Goal: Task Accomplishment & Management: Manage account settings

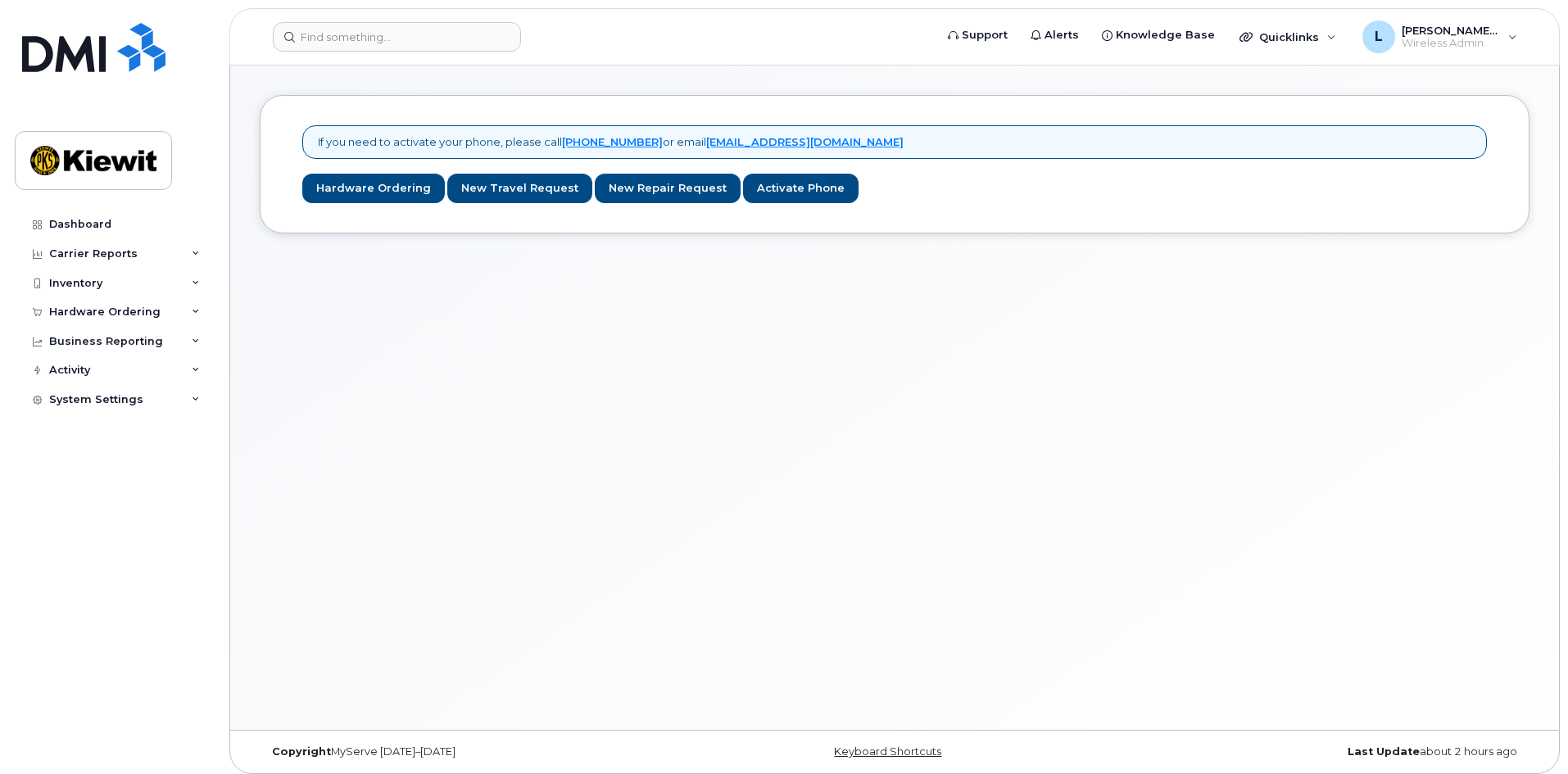
drag, startPoint x: 675, startPoint y: 362, endPoint x: 641, endPoint y: 358, distance: 34.2
click at [674, 363] on div "If you need to activate your phone, please call 1-877-689-8289 or email helpdes…" at bounding box center [895, 397] width 1329 height 664
click at [112, 233] on link "Dashboard" at bounding box center [114, 224] width 199 height 29
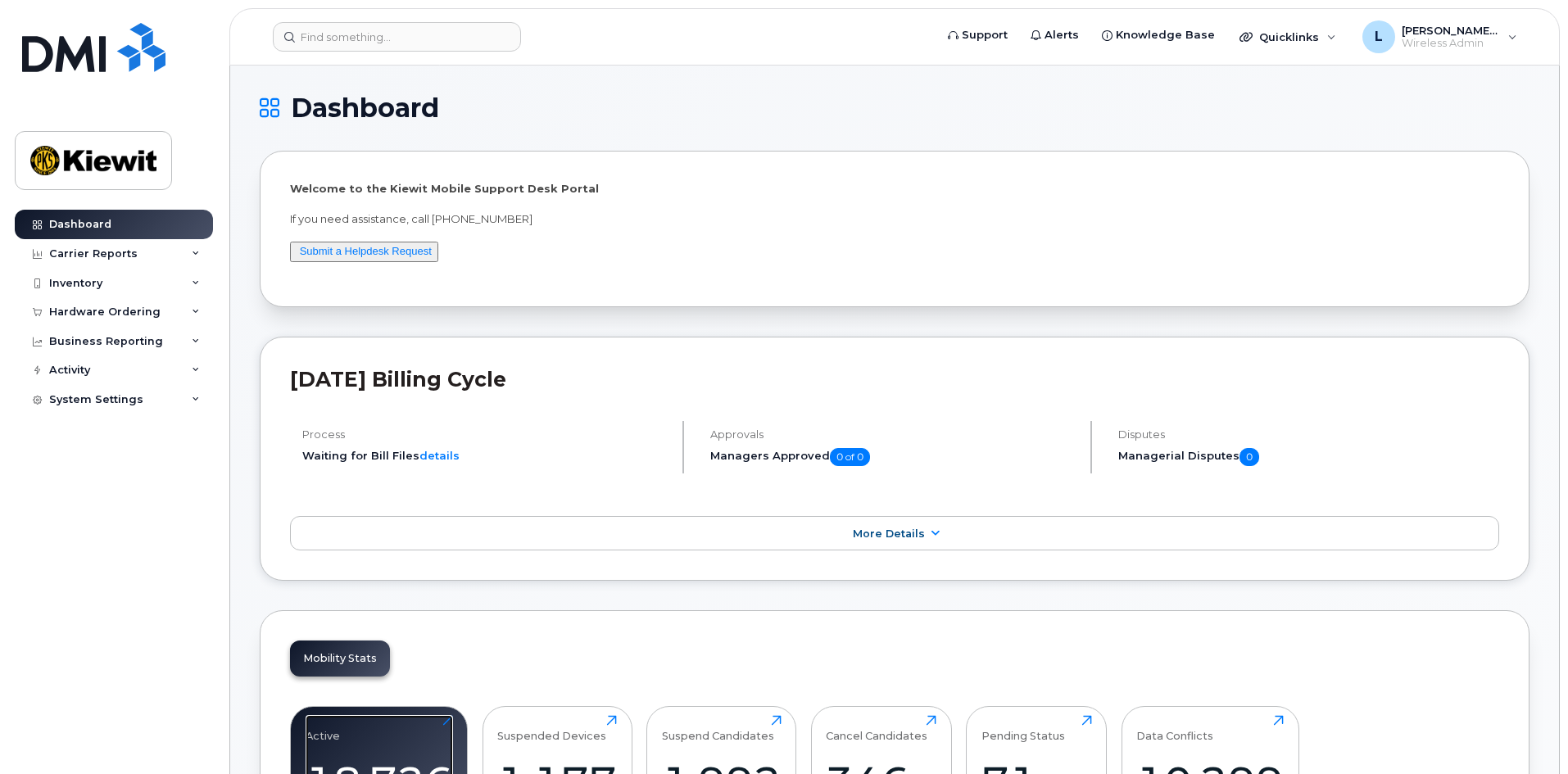
click at [378, 746] on div "Active 18,726 Click to view more" at bounding box center [379, 767] width 147 height 105
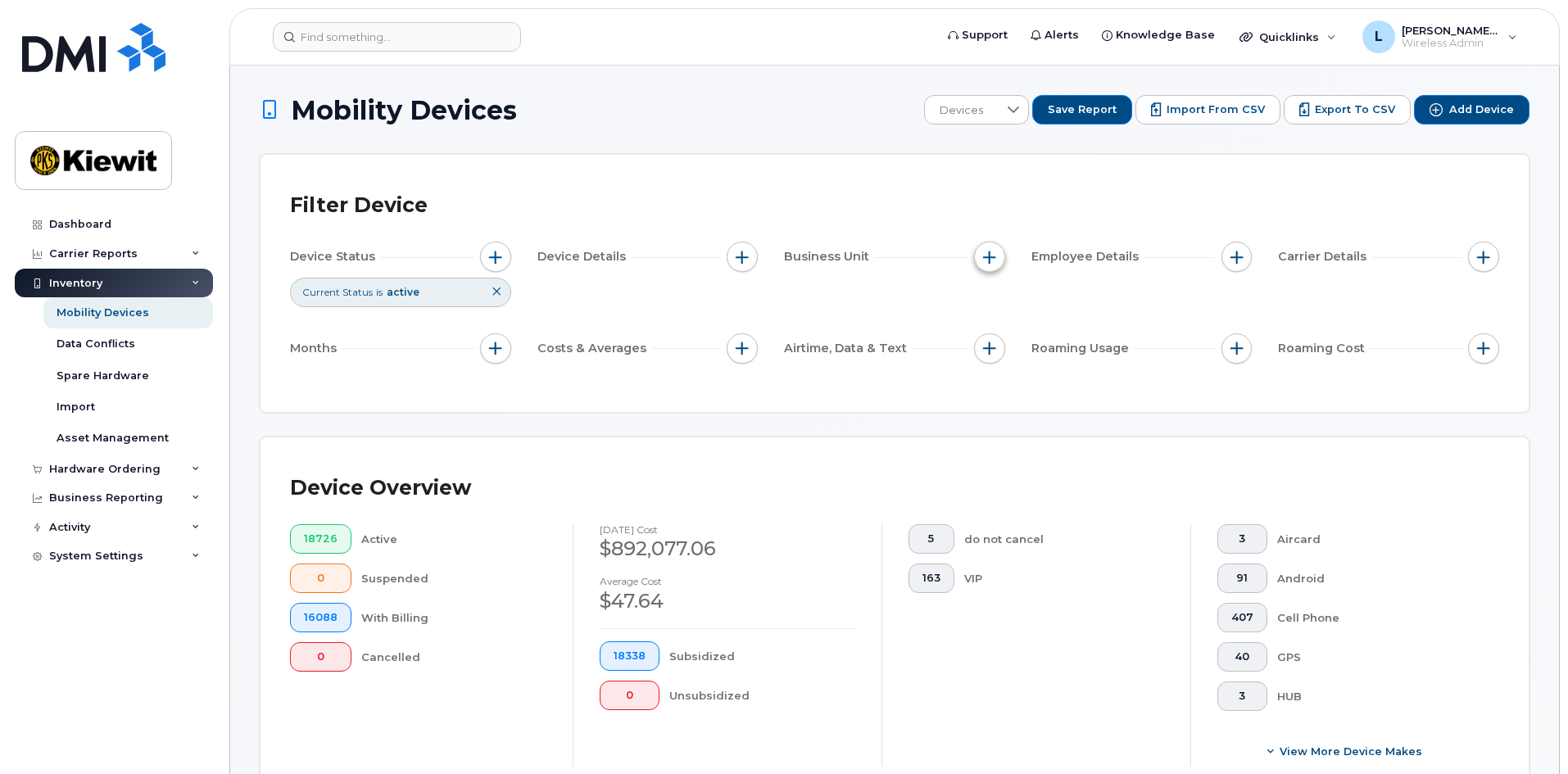
click at [992, 254] on span "button" at bounding box center [990, 258] width 13 height 13
click at [1045, 381] on label "WBS Element" at bounding box center [1049, 383] width 81 height 16
click at [1000, 381] on input "WBS Element" at bounding box center [993, 384] width 13 height 13
checkbox input "true"
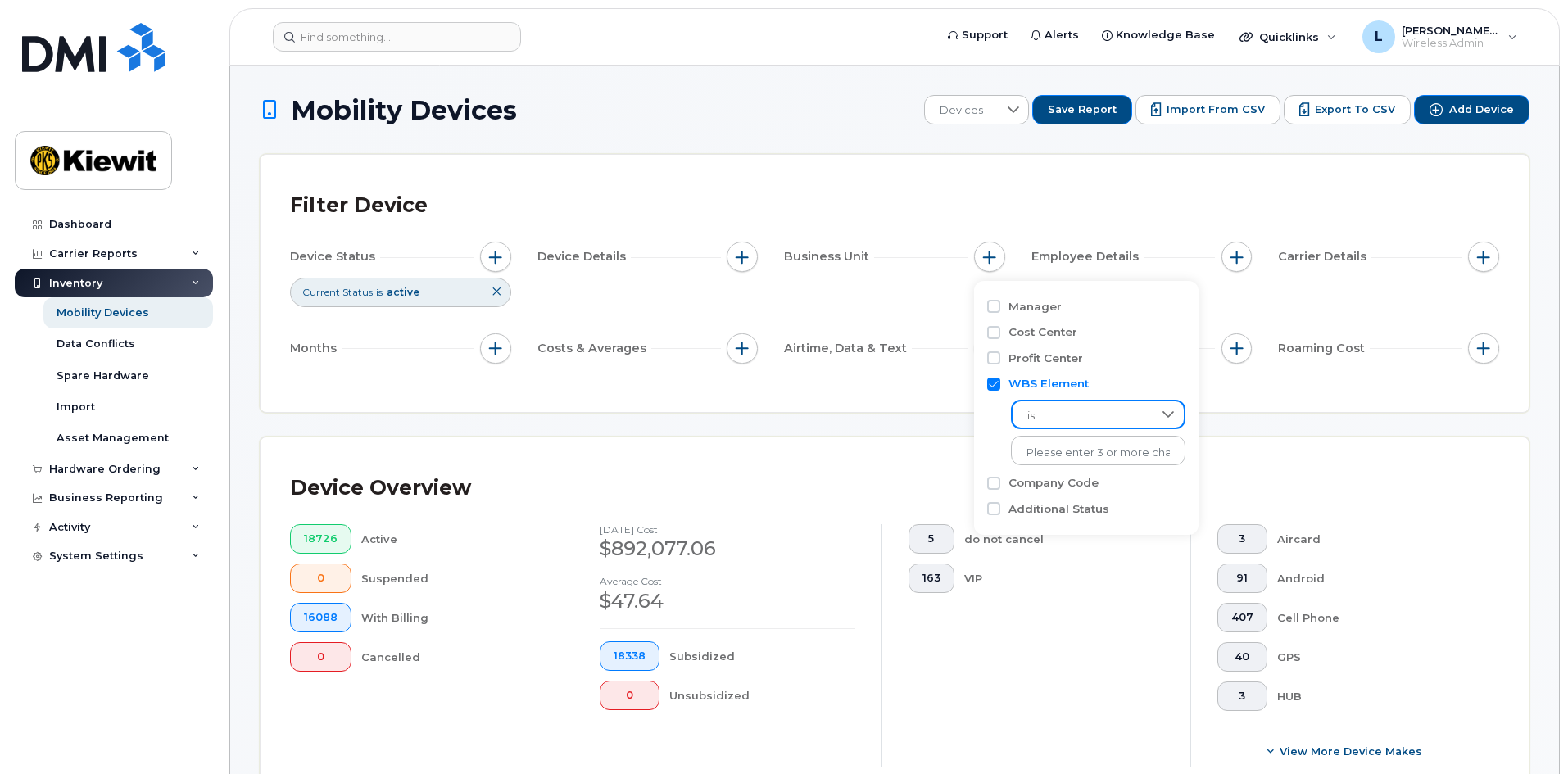
click at [1102, 409] on span "is" at bounding box center [1083, 415] width 140 height 29
click at [1114, 515] on li "contains" at bounding box center [1090, 518] width 158 height 29
click at [1119, 454] on input "text" at bounding box center [1099, 450] width 176 height 29
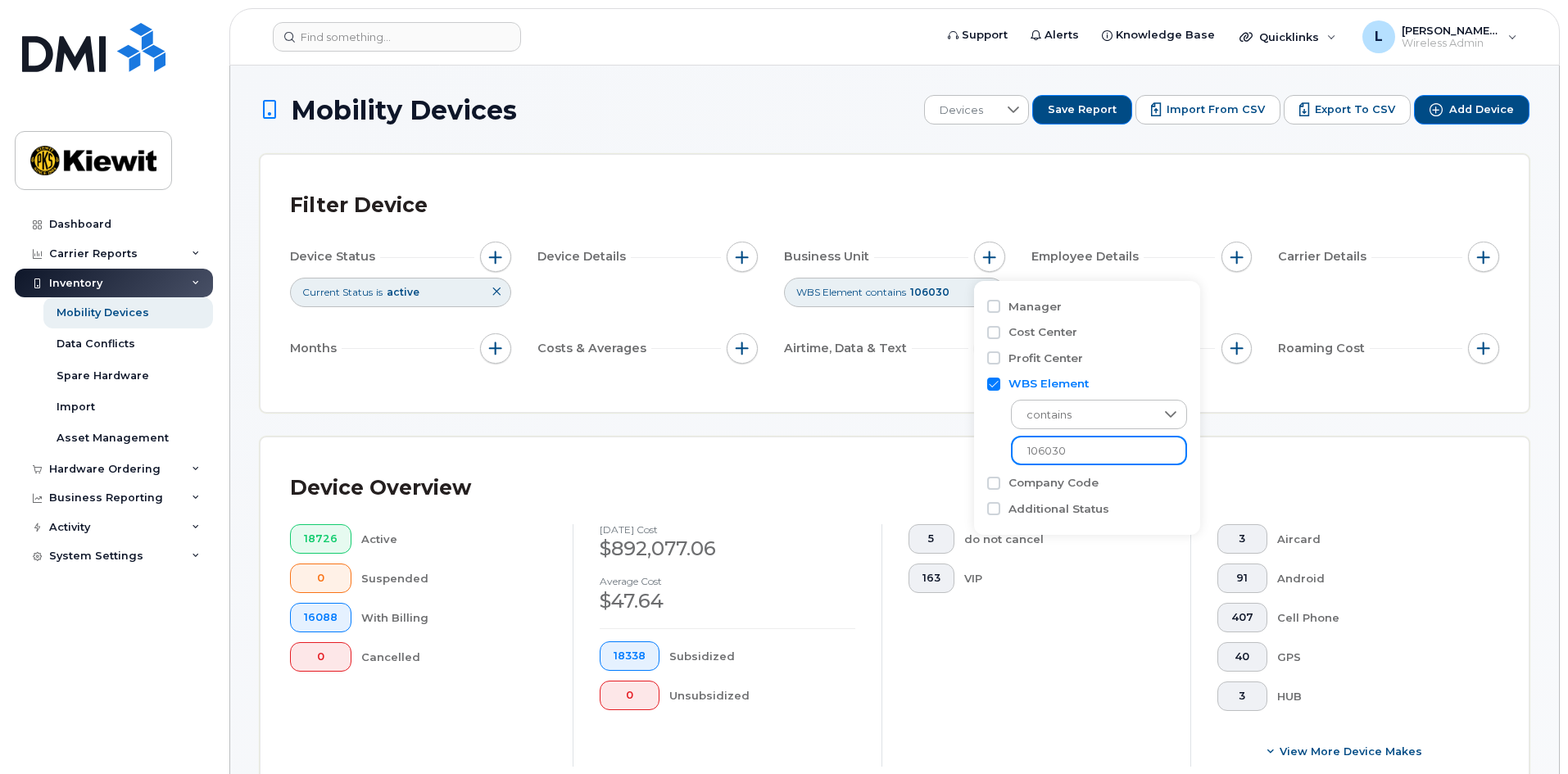
type input "106030"
click at [935, 439] on div "Device Overview 18726 Active 0 Suspended 16088 With Billing 0 Cancelled August …" at bounding box center [894, 623] width 1268 height 372
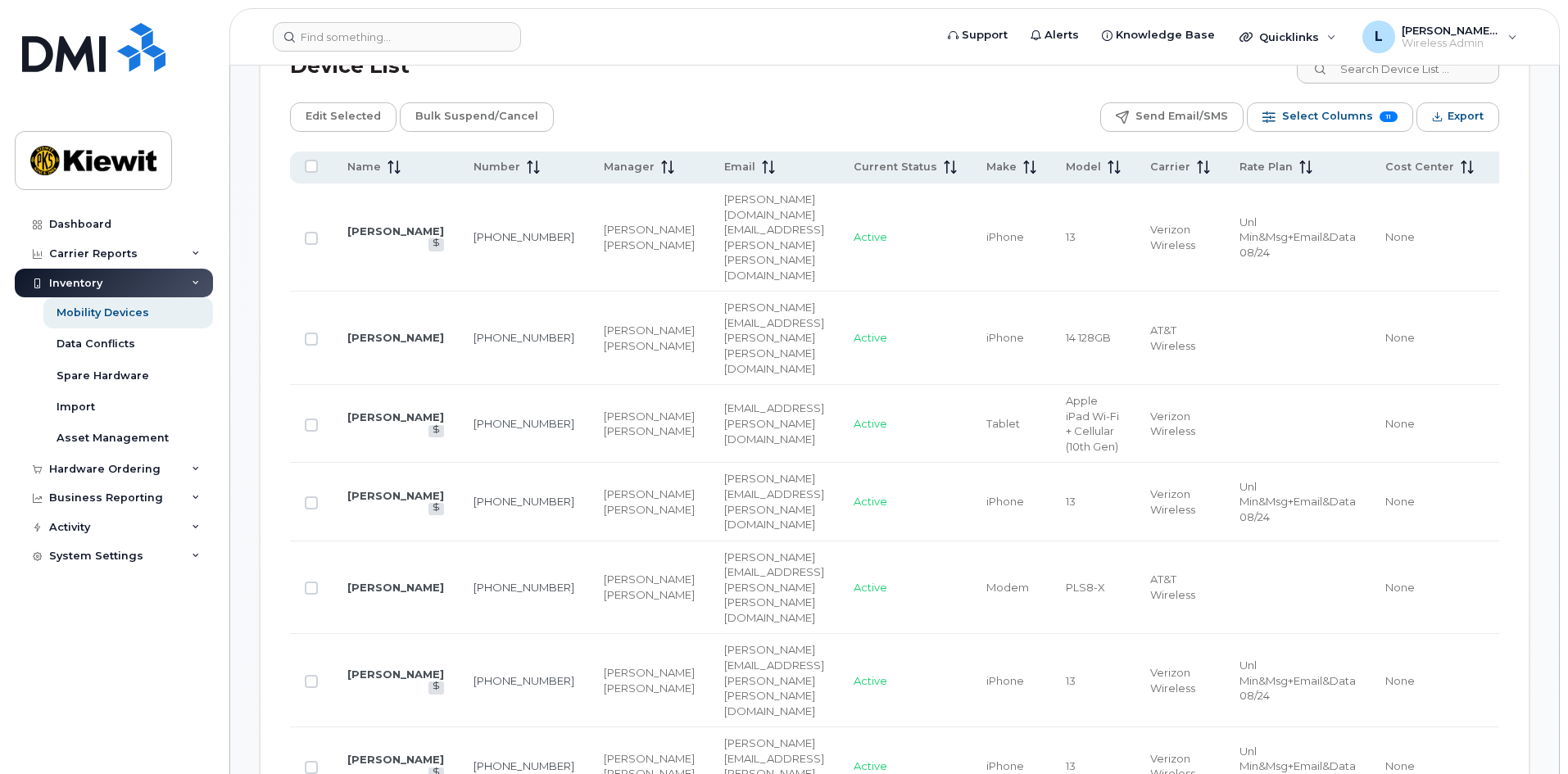
scroll to position [901, 0]
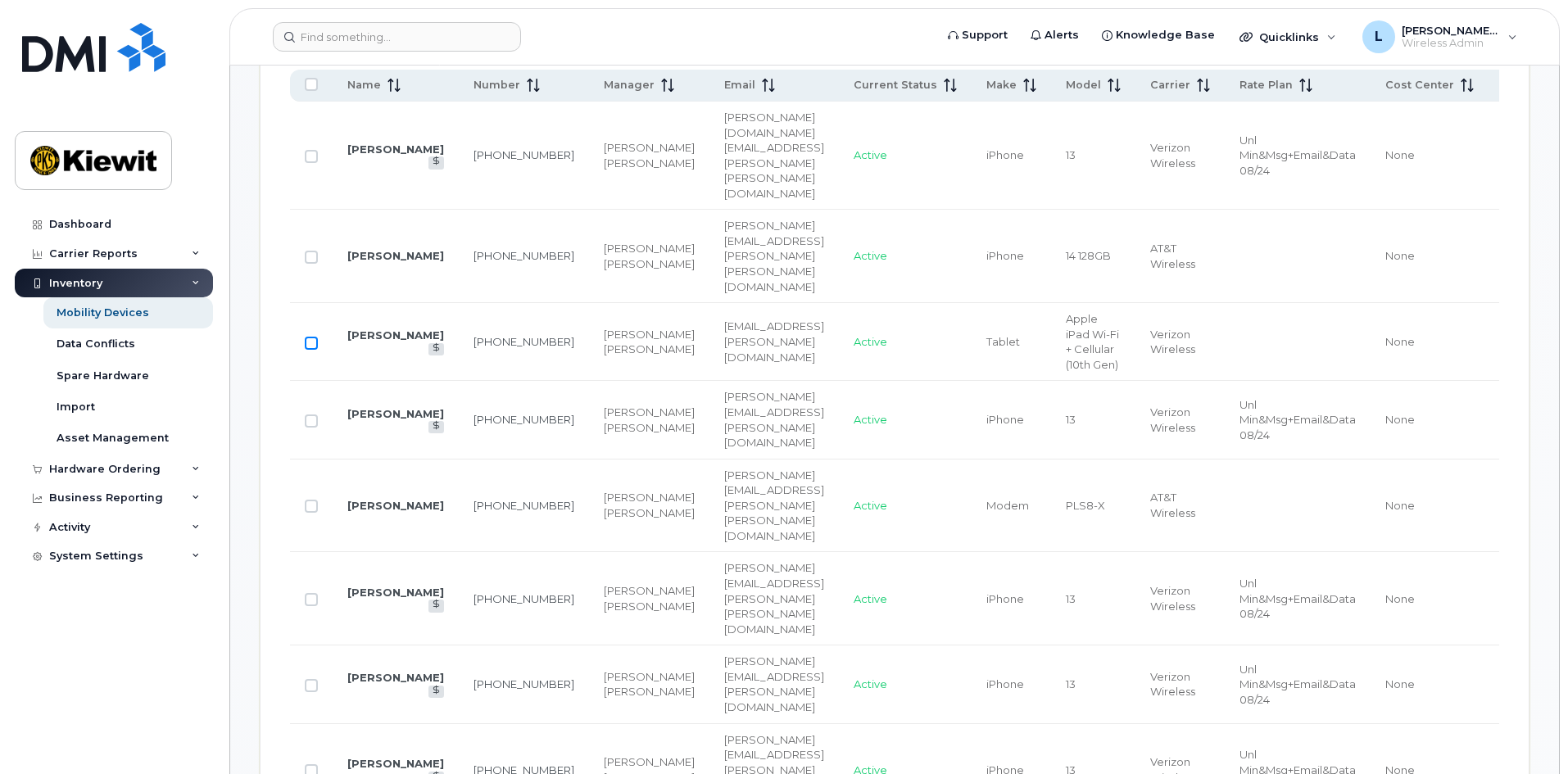
click at [316, 336] on input "Row Unselected" at bounding box center [311, 343] width 13 height 13
checkbox input "true"
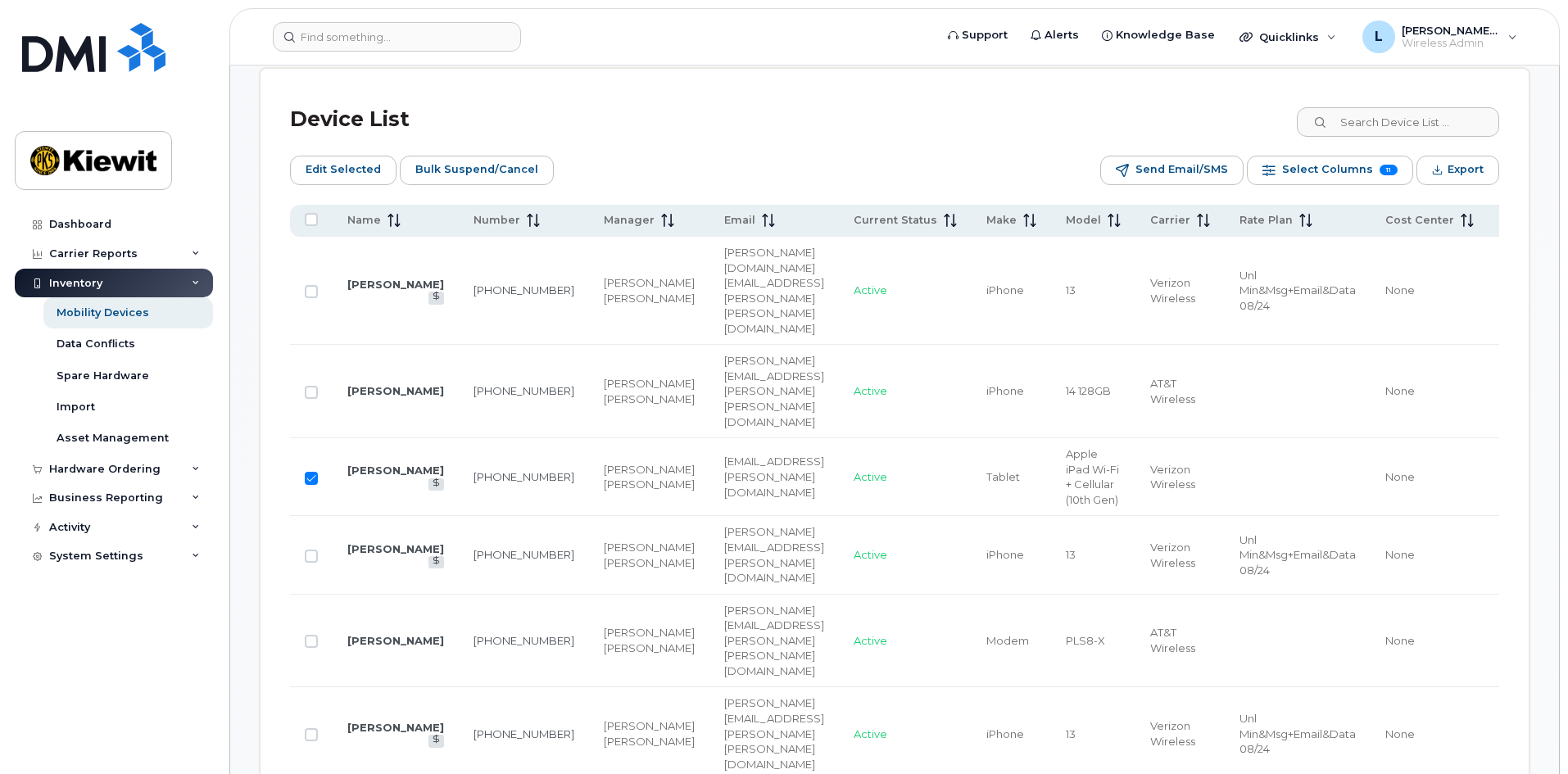
scroll to position [737, 0]
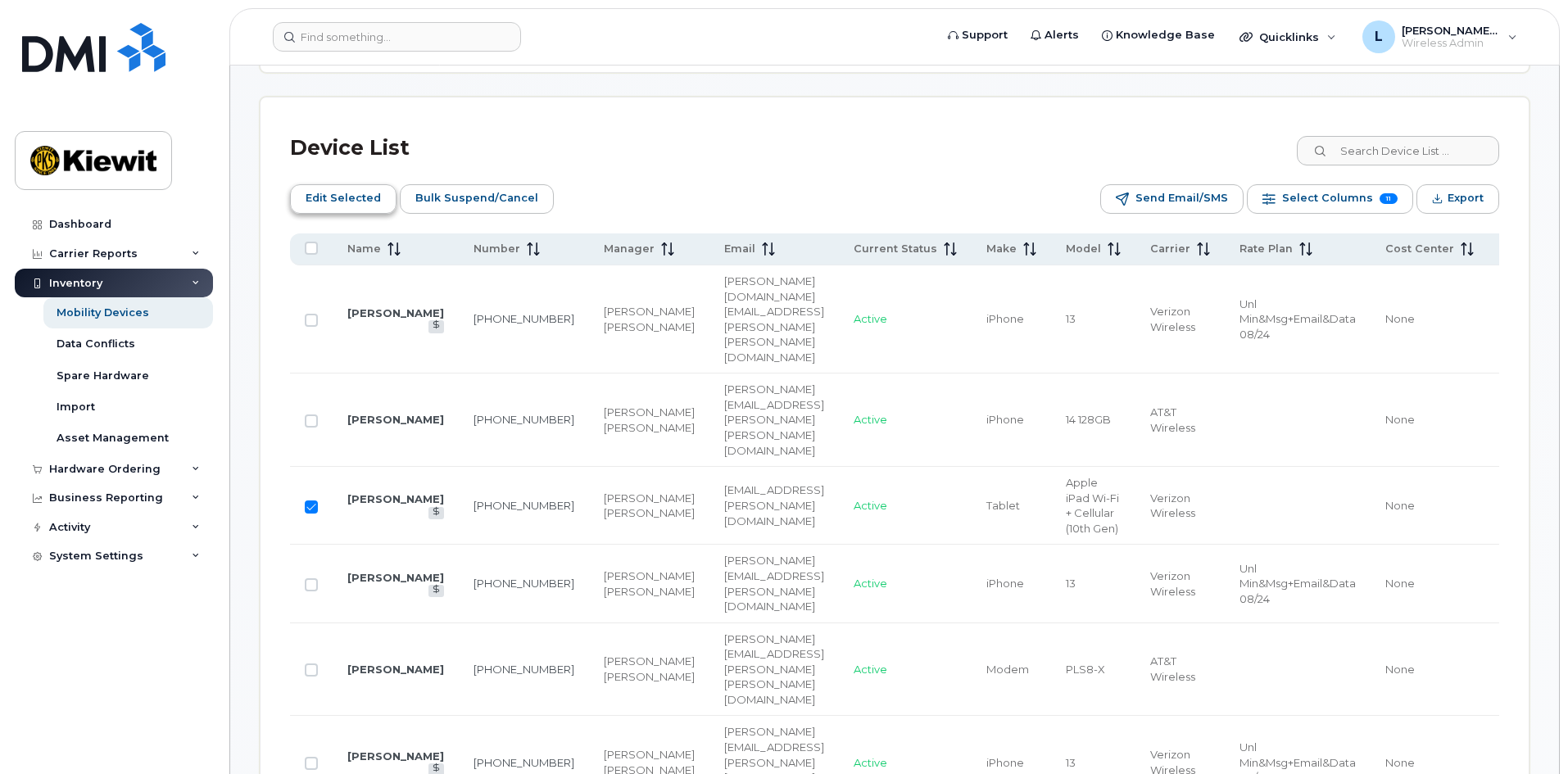
click at [357, 201] on span "Edit Selected" at bounding box center [343, 198] width 75 height 24
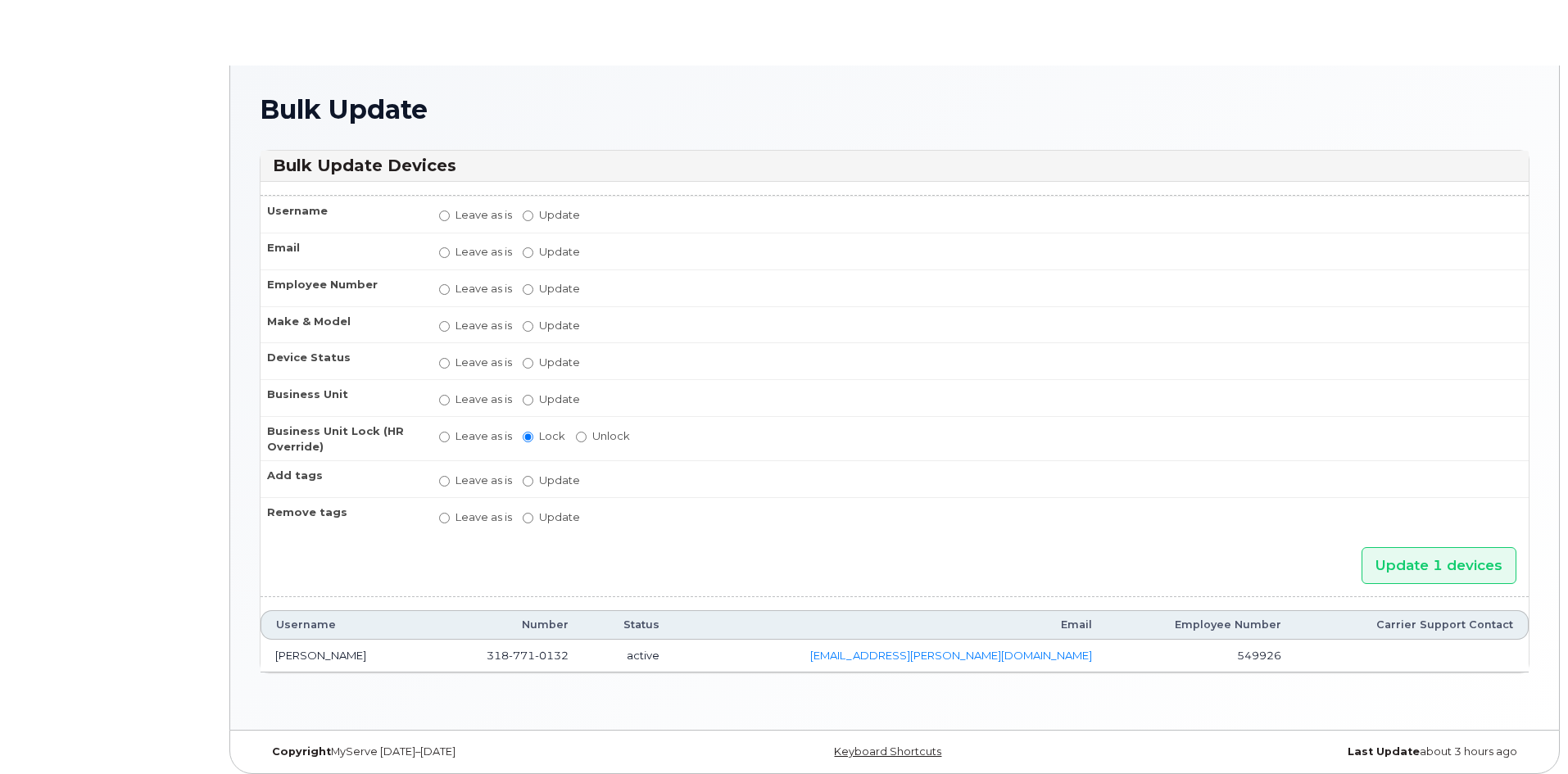
radio input "true"
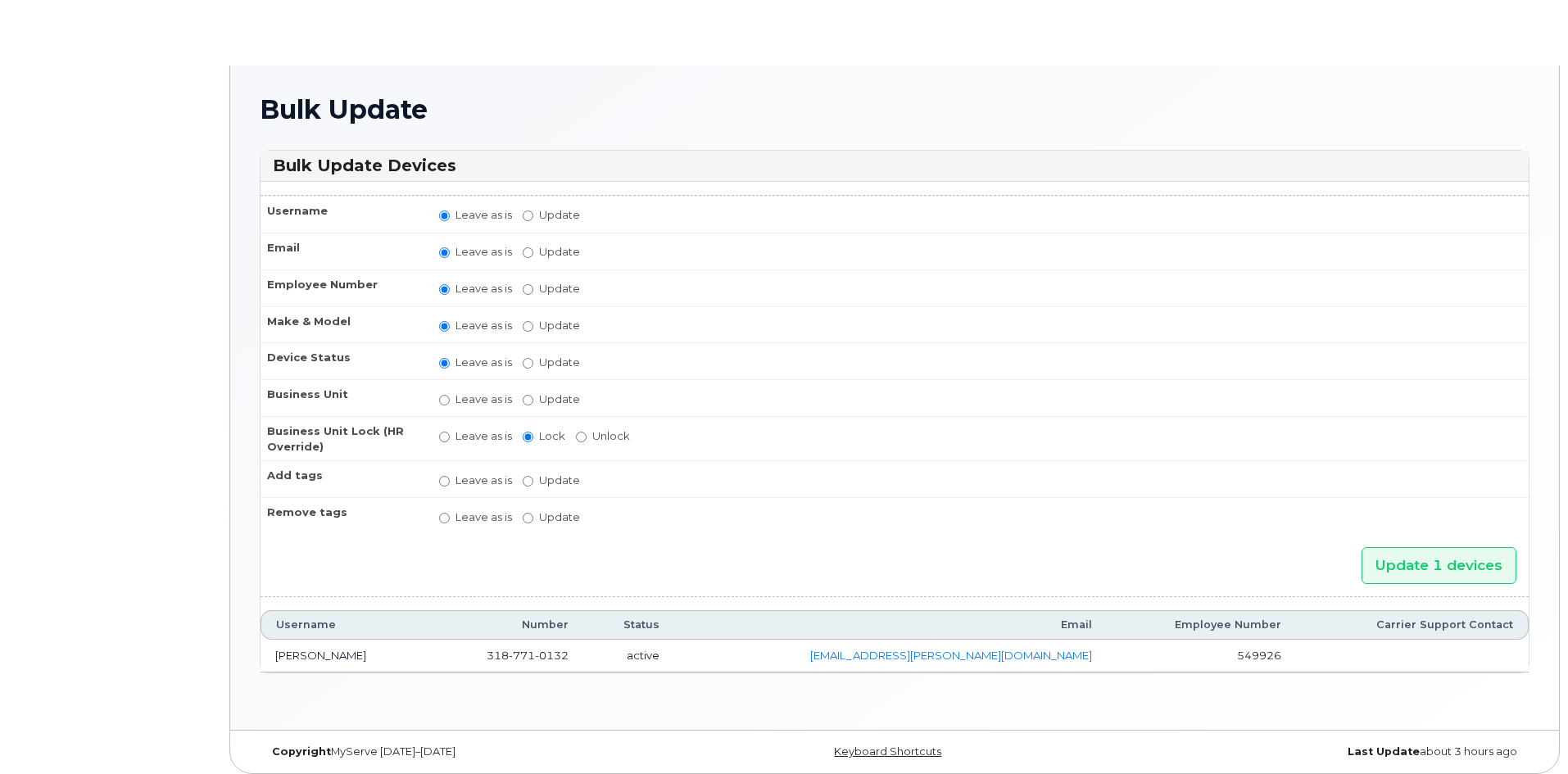
radio input "true"
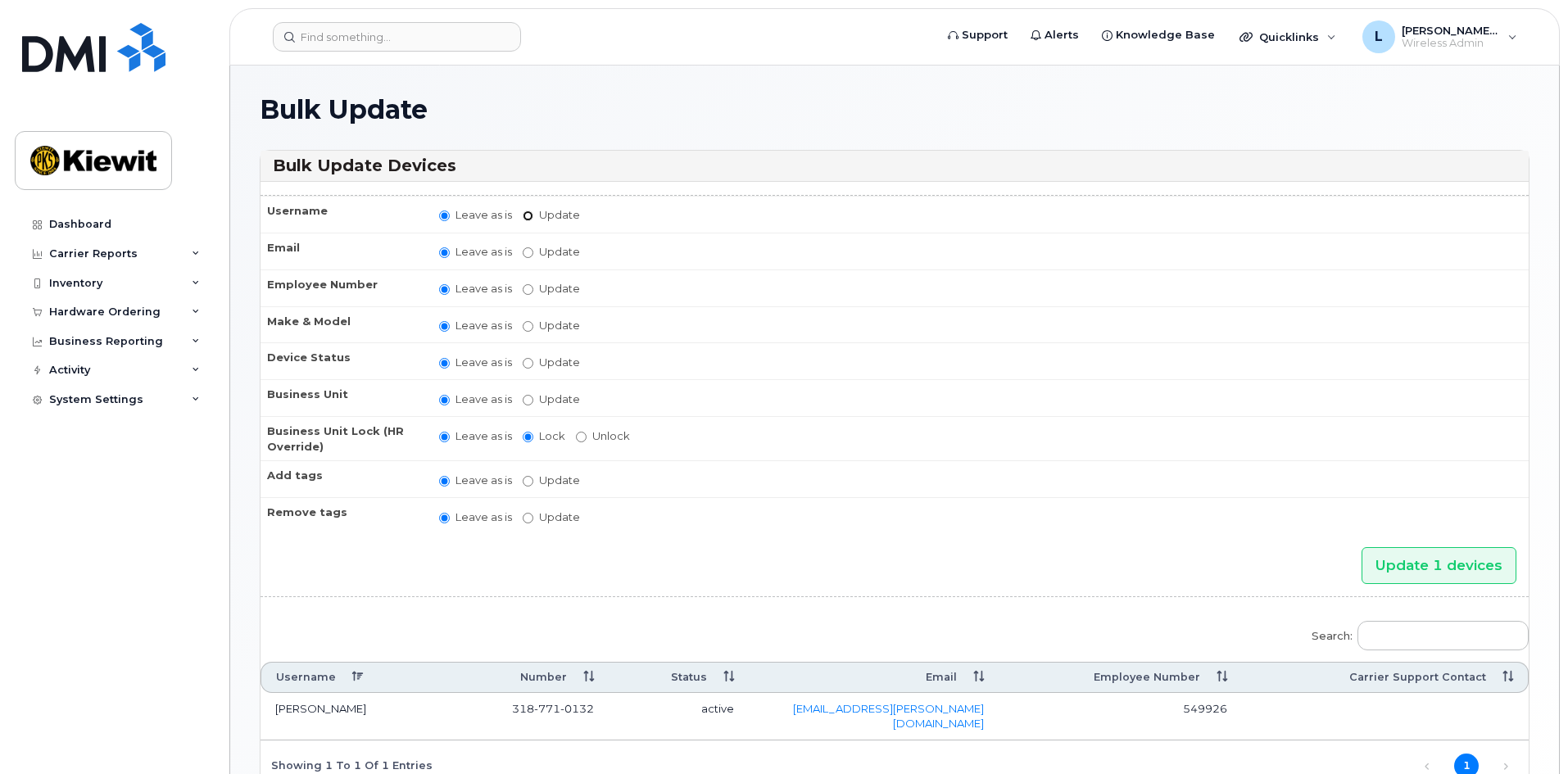
click at [528, 212] on input "Update" at bounding box center [528, 216] width 10 height 10
radio input "true"
radio input "false"
click at [649, 223] on input "Update" at bounding box center [656, 216] width 152 height 21
type input "[PERSON_NAME]"
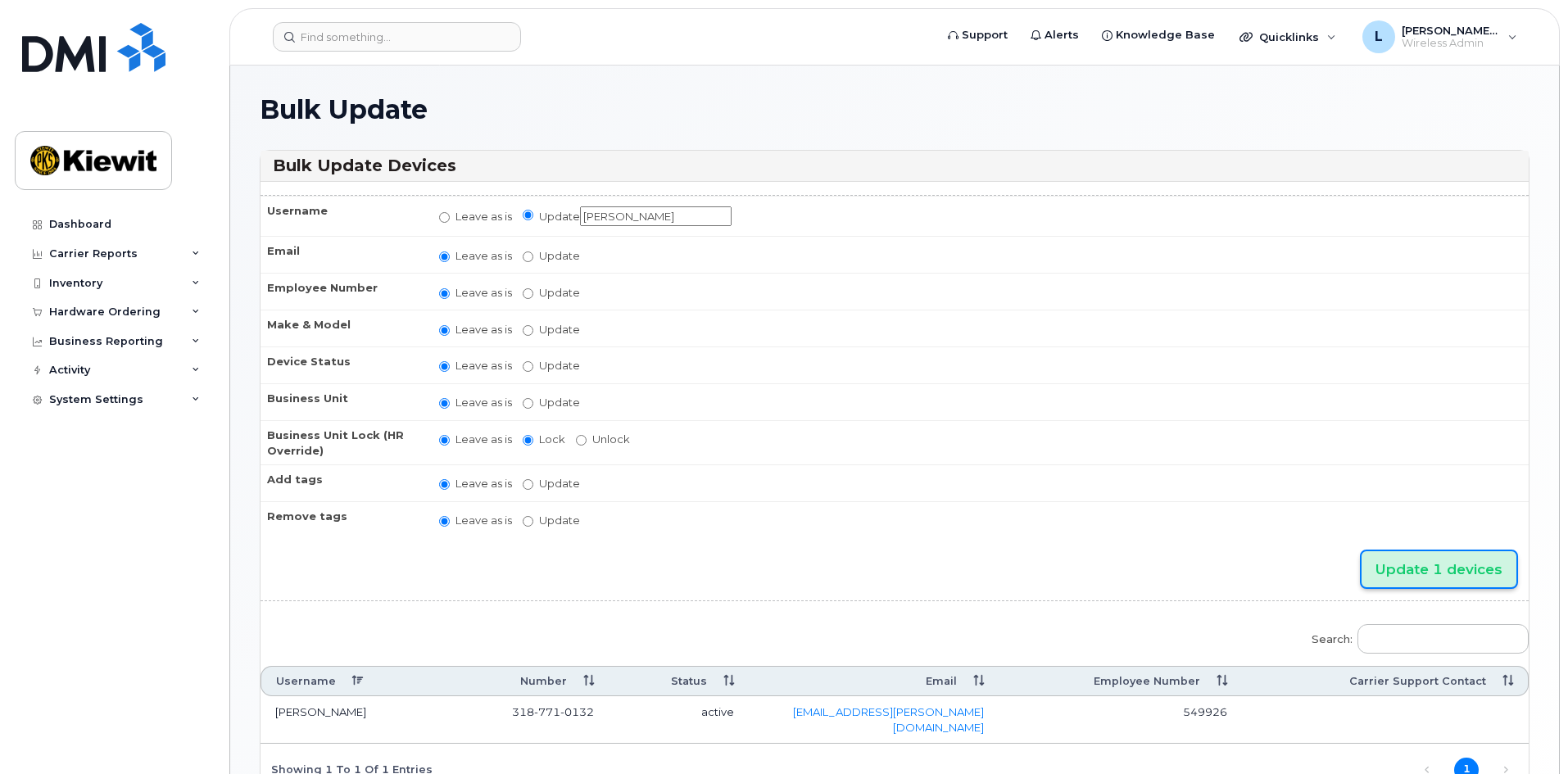
click at [1429, 576] on input "Update 1 devices" at bounding box center [1439, 569] width 155 height 37
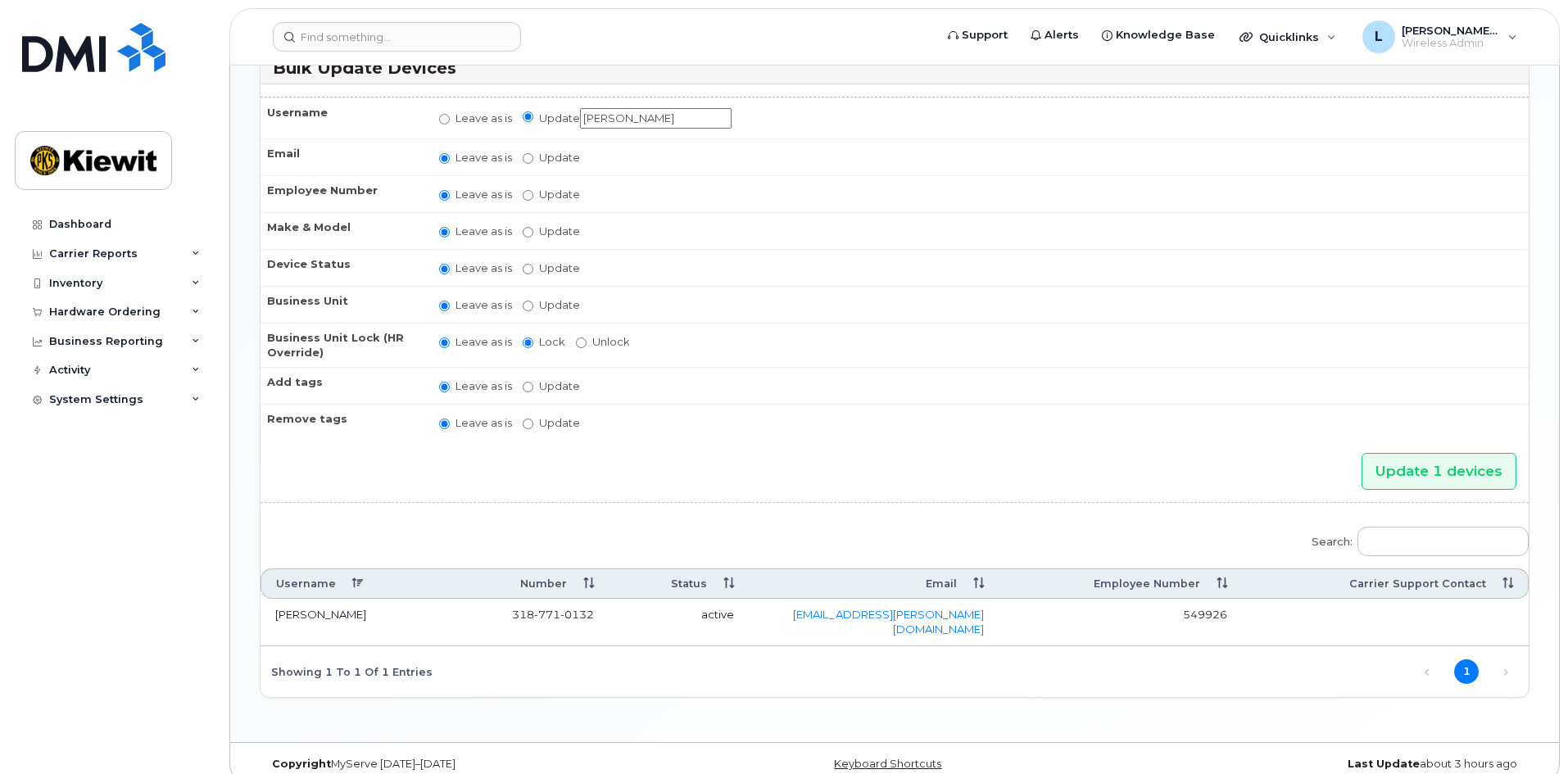
scroll to position [172, 0]
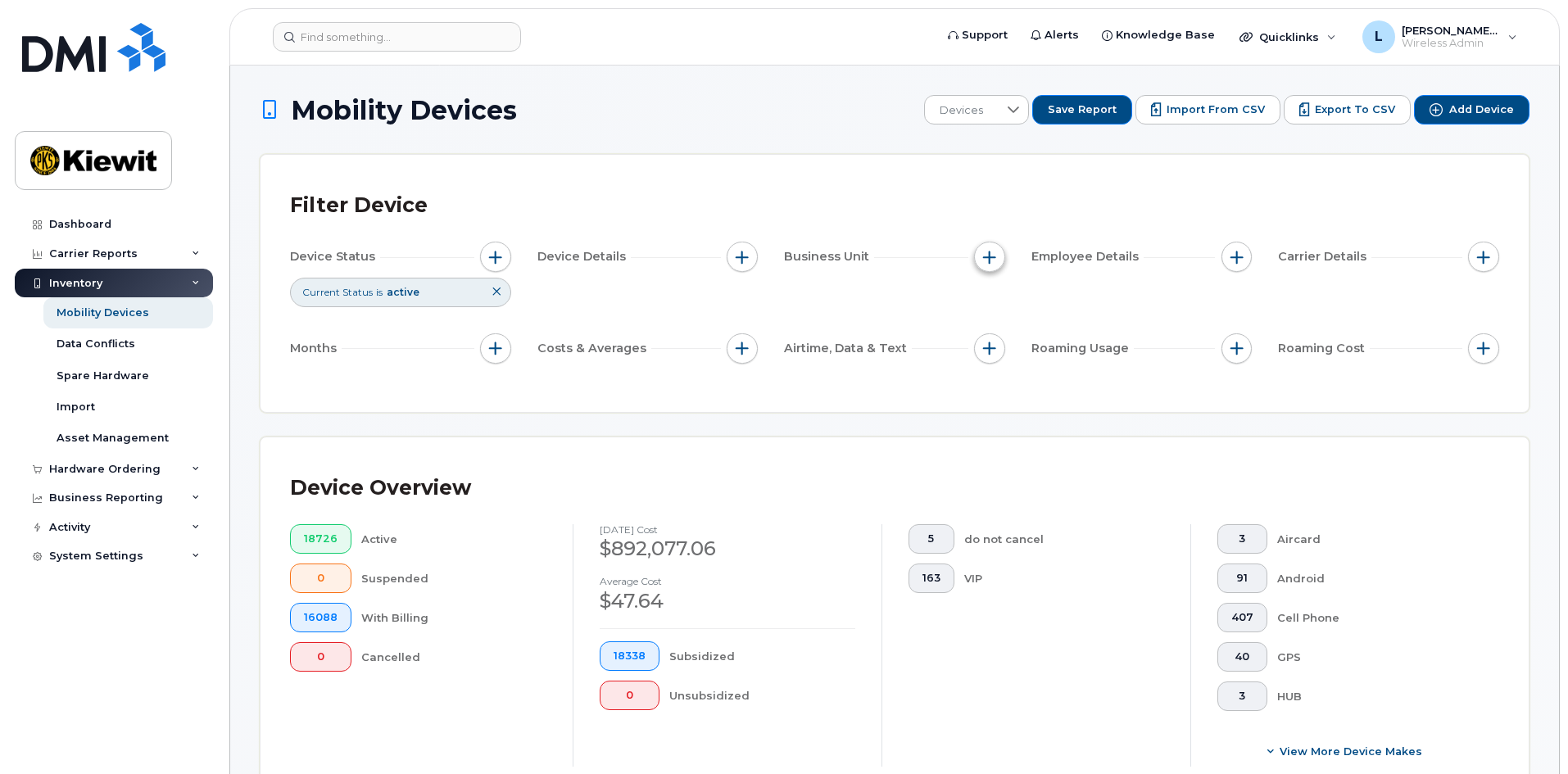
drag, startPoint x: 988, startPoint y: 251, endPoint x: 987, endPoint y: 243, distance: 8.1
click at [988, 251] on span "button" at bounding box center [990, 258] width 13 height 13
click at [1039, 334] on label "Cost Center" at bounding box center [1042, 332] width 68 height 16
click at [1000, 334] on input "Cost Center" at bounding box center [993, 333] width 13 height 13
checkbox input "true"
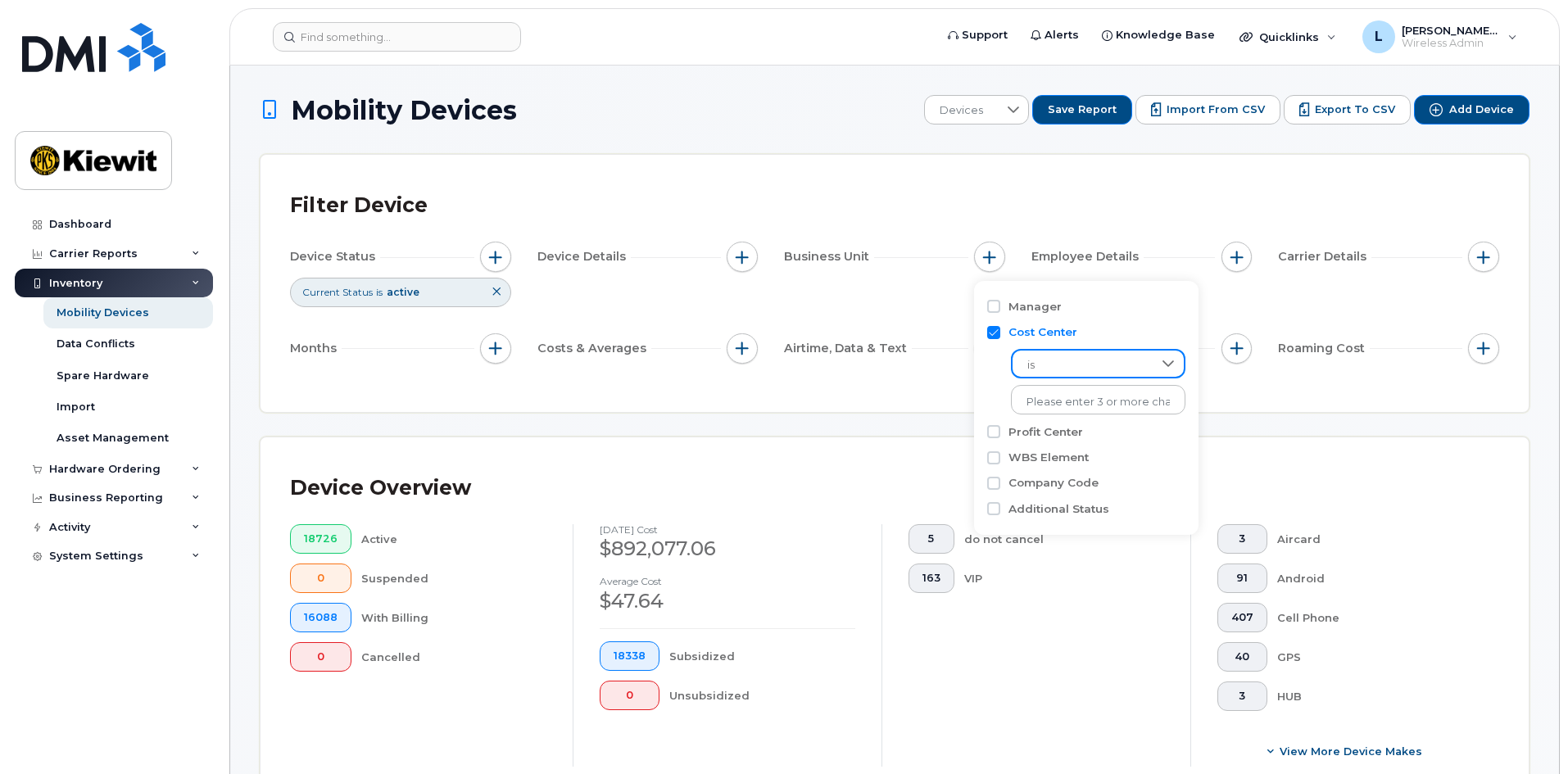
click at [1089, 362] on span "is" at bounding box center [1083, 365] width 140 height 29
click at [987, 389] on div "Manager Cost Center is No results found Profit Center WBS Element Company Code …" at bounding box center [1086, 408] width 225 height 254
click at [995, 433] on input "Profit Center" at bounding box center [993, 432] width 13 height 13
checkbox input "true"
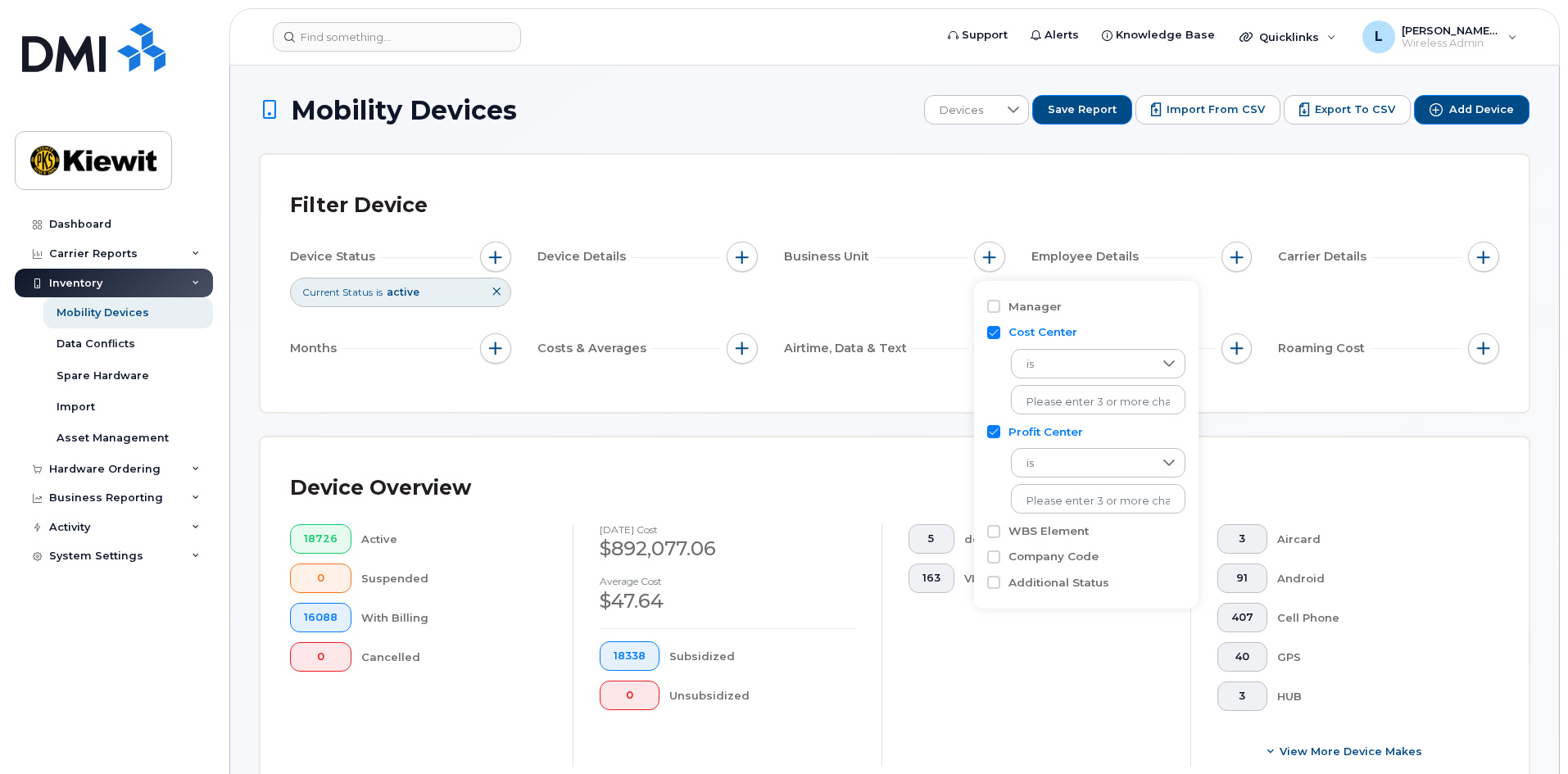
click at [993, 333] on input "Cost Center" at bounding box center [993, 333] width 13 height 13
checkbox input "false"
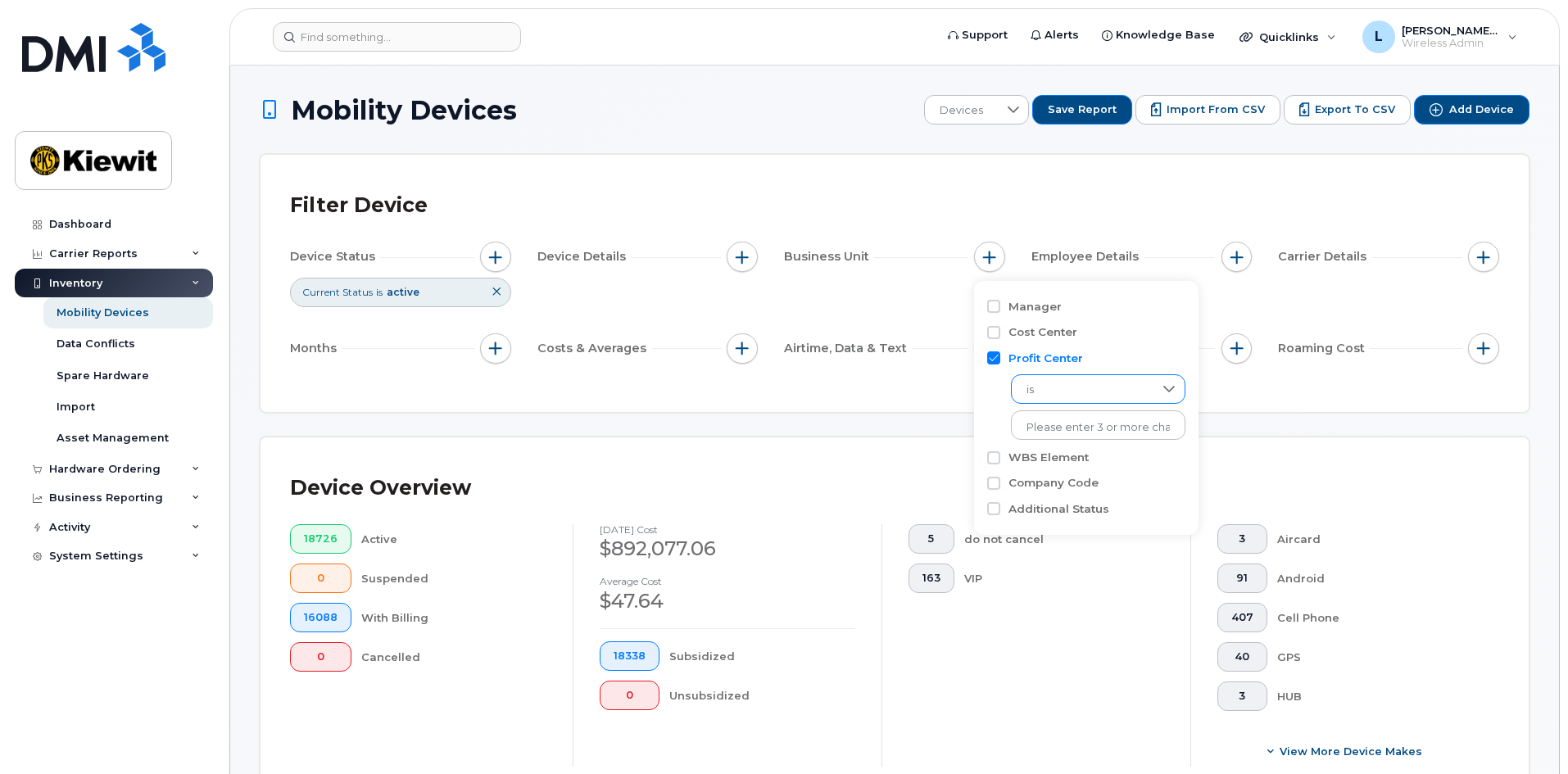
click at [1086, 388] on span "is" at bounding box center [1083, 389] width 142 height 29
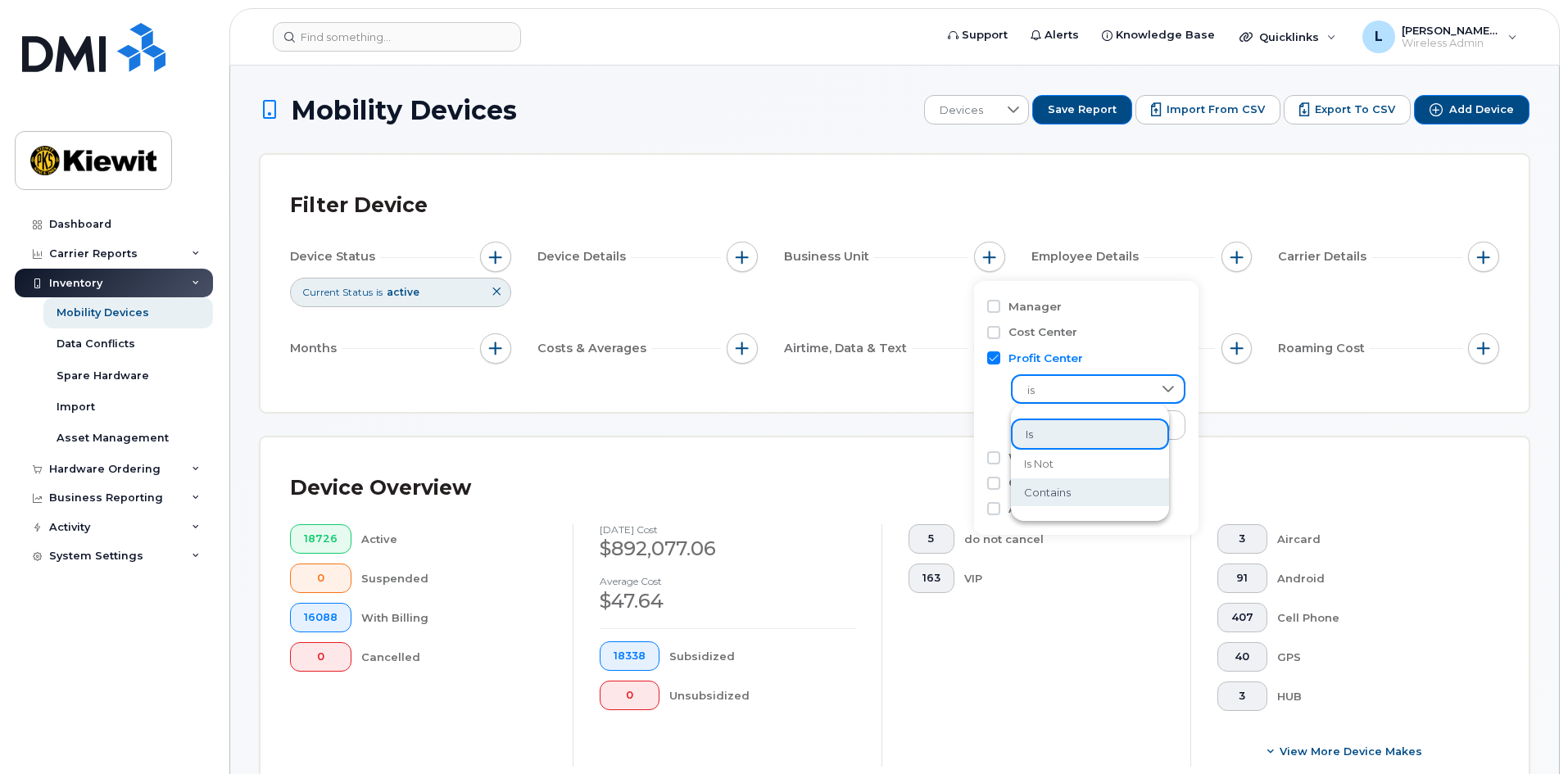
click at [1096, 498] on li "contains" at bounding box center [1090, 493] width 158 height 29
click at [1104, 429] on input "text" at bounding box center [1099, 424] width 176 height 29
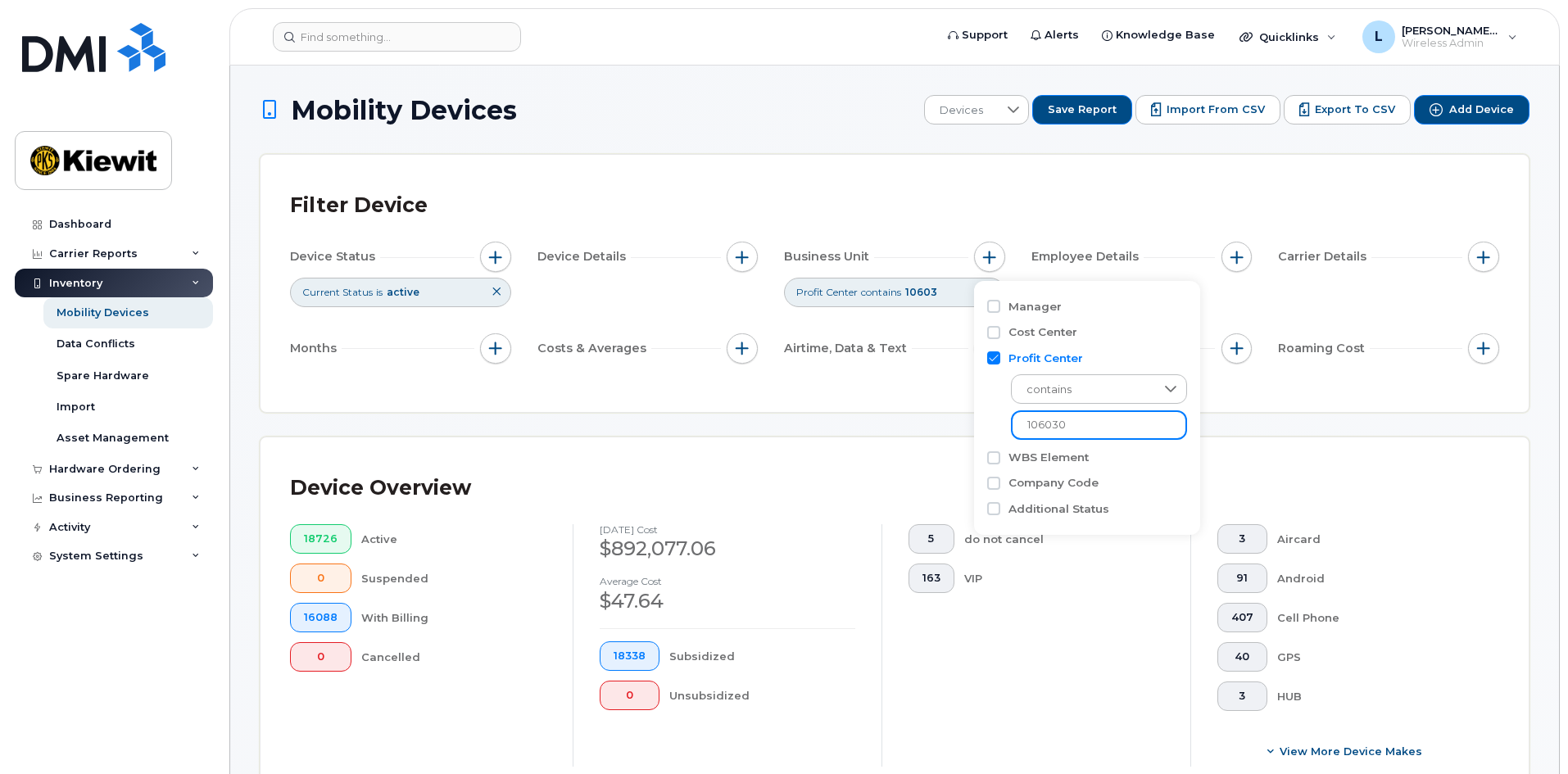
type input "106030"
click at [846, 403] on div "Filter Device Device Status Current Status is active Device Details Business Un…" at bounding box center [894, 283] width 1268 height 258
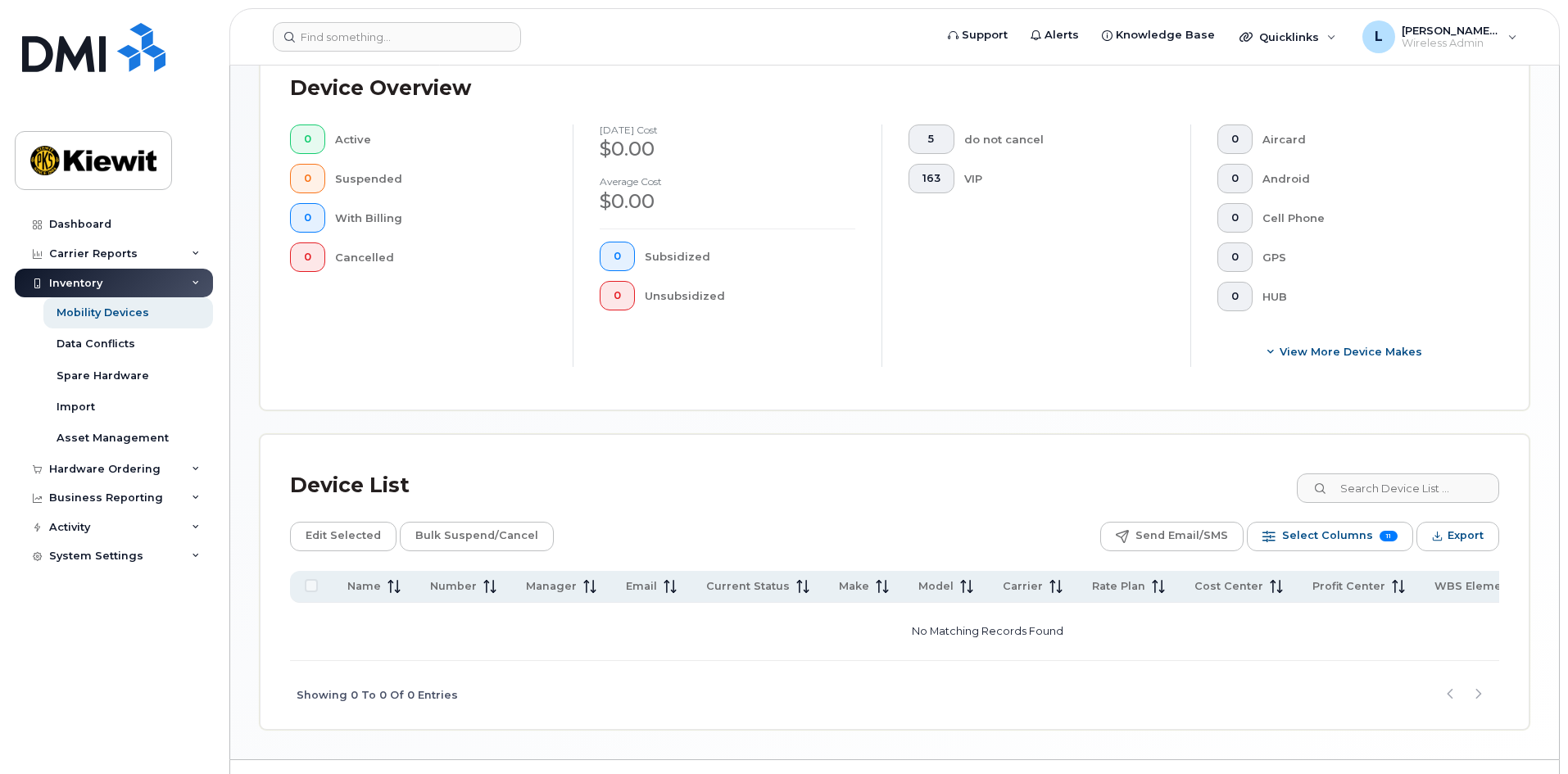
scroll to position [442, 0]
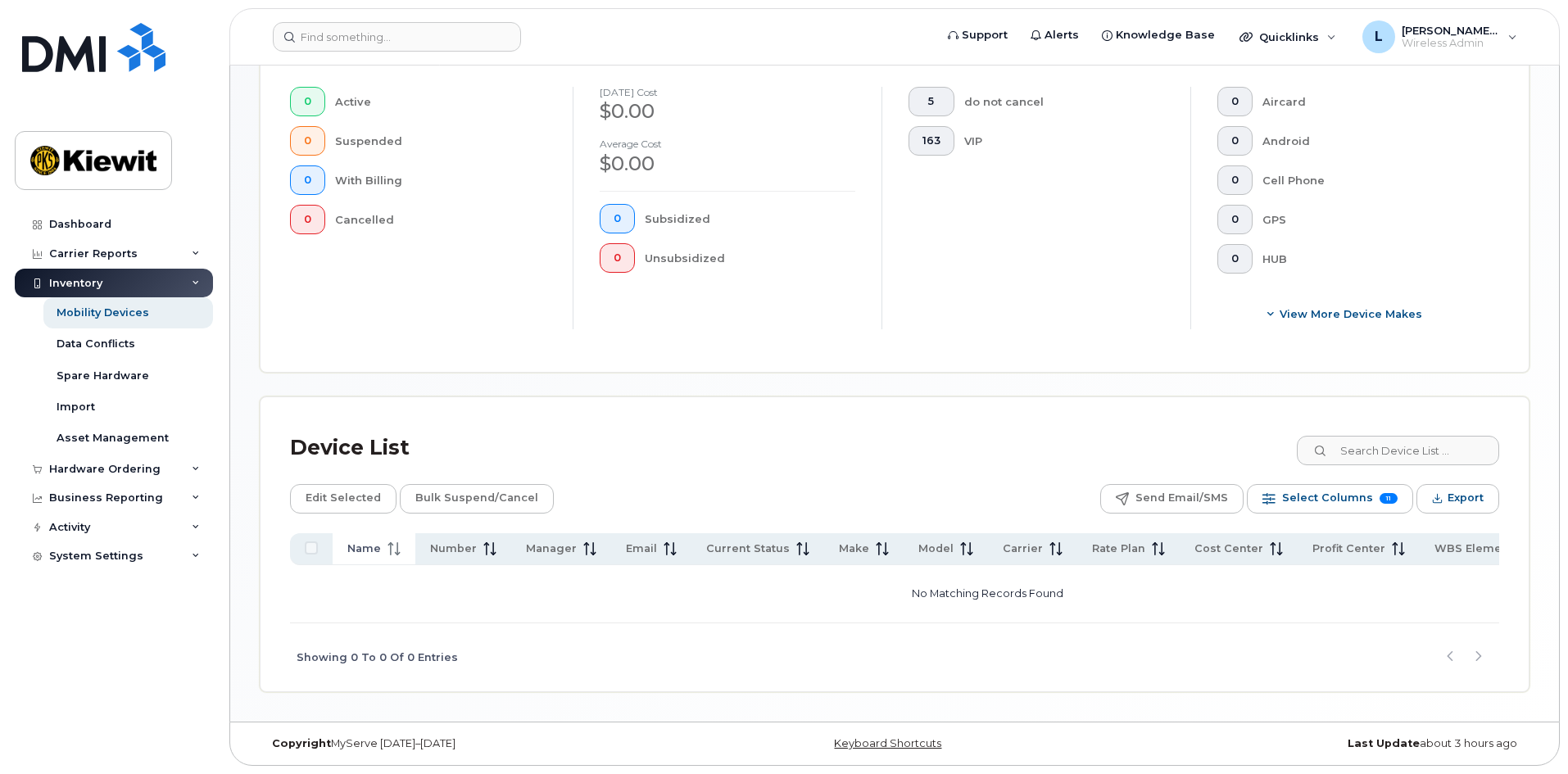
drag, startPoint x: 124, startPoint y: 633, endPoint x: 400, endPoint y: 538, distance: 291.9
click at [124, 633] on div "Dashboard Carrier Reports Monthly Billing Data Daily Data Pooling Average Costi…" at bounding box center [116, 480] width 202 height 540
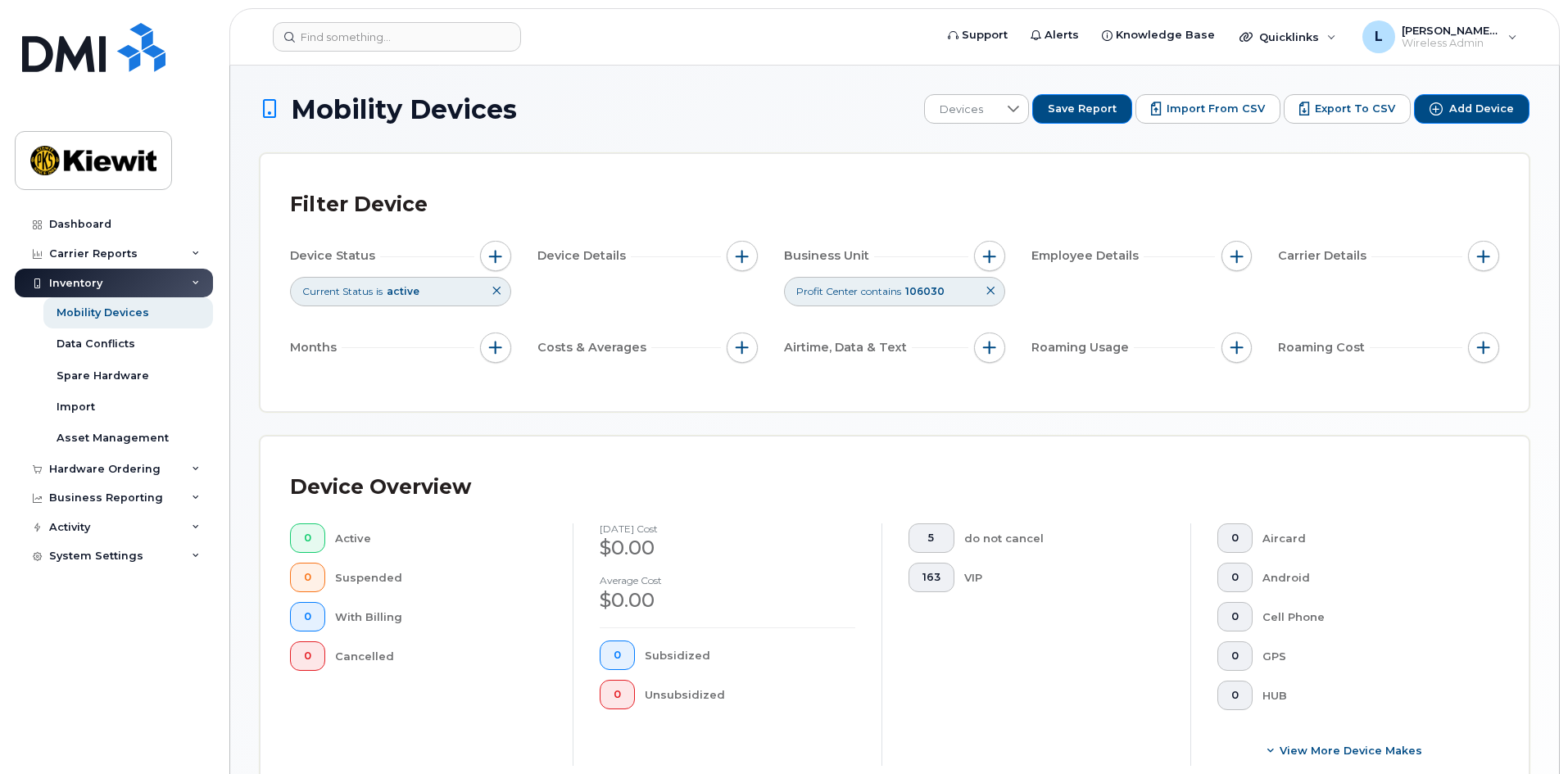
scroll to position [0, 0]
click at [988, 296] on icon at bounding box center [991, 291] width 9 height 9
click at [1101, 455] on div "Device Overview 0 Active 0 Suspended 0 With Billing 0 Cancelled August 2025 cos…" at bounding box center [894, 623] width 1268 height 372
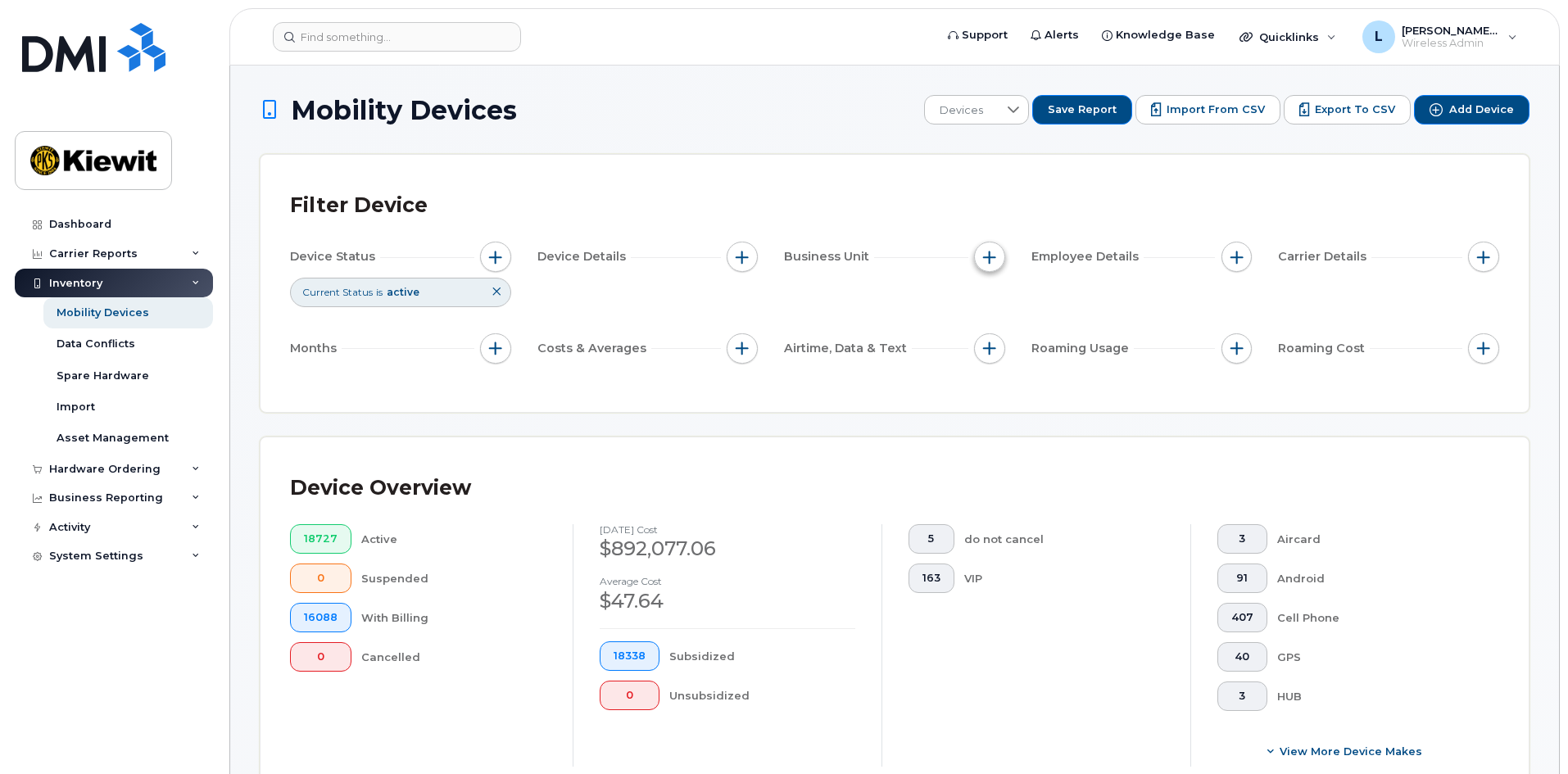
click at [991, 261] on span "button" at bounding box center [990, 258] width 13 height 13
click at [1029, 384] on label "WBS Element" at bounding box center [1049, 383] width 81 height 16
click at [1000, 384] on input "WBS Element" at bounding box center [993, 384] width 13 height 13
checkbox input "true"
click at [1086, 425] on span "is" at bounding box center [1083, 415] width 142 height 29
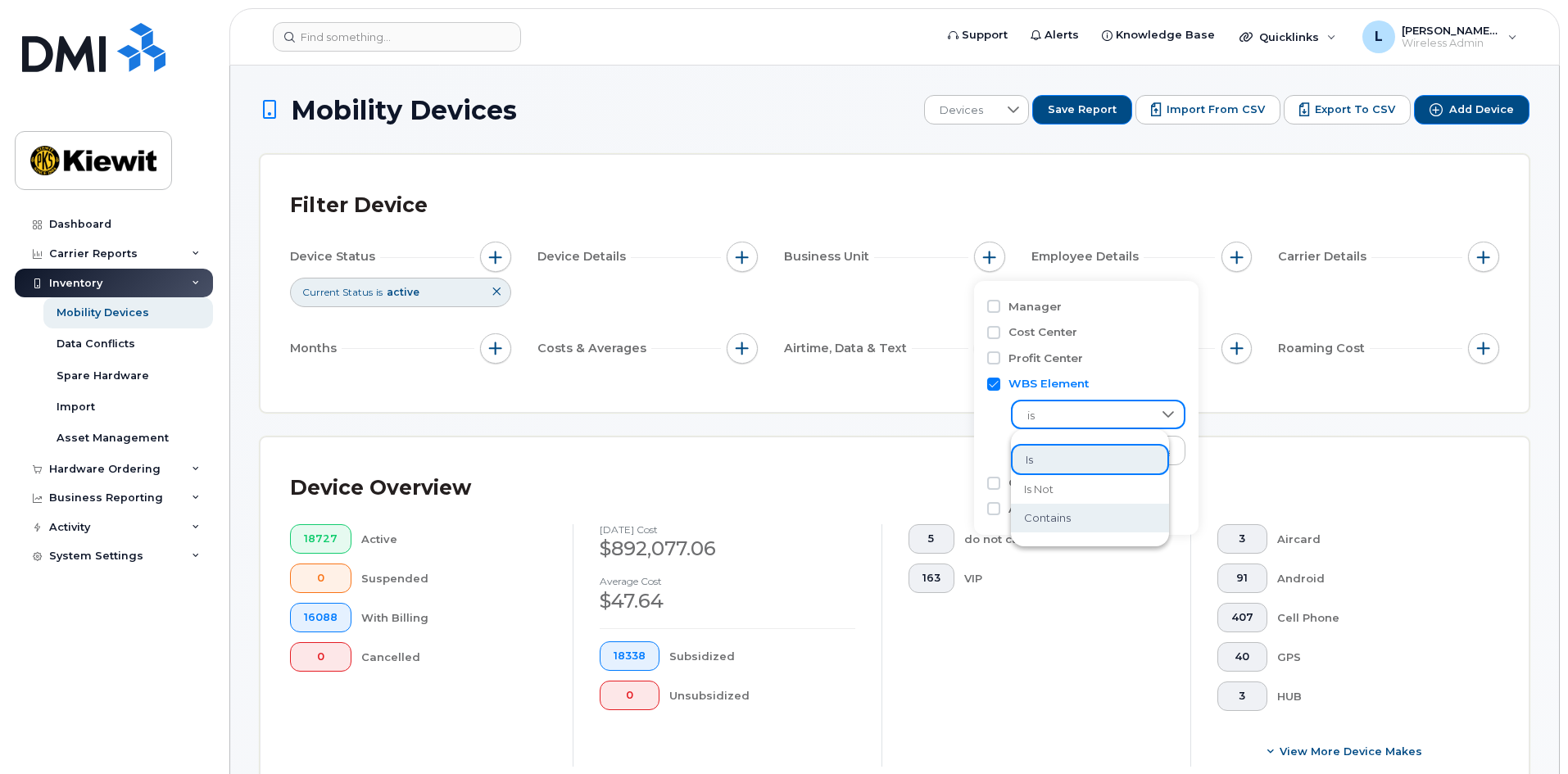
click at [1093, 518] on li "contains" at bounding box center [1090, 518] width 158 height 29
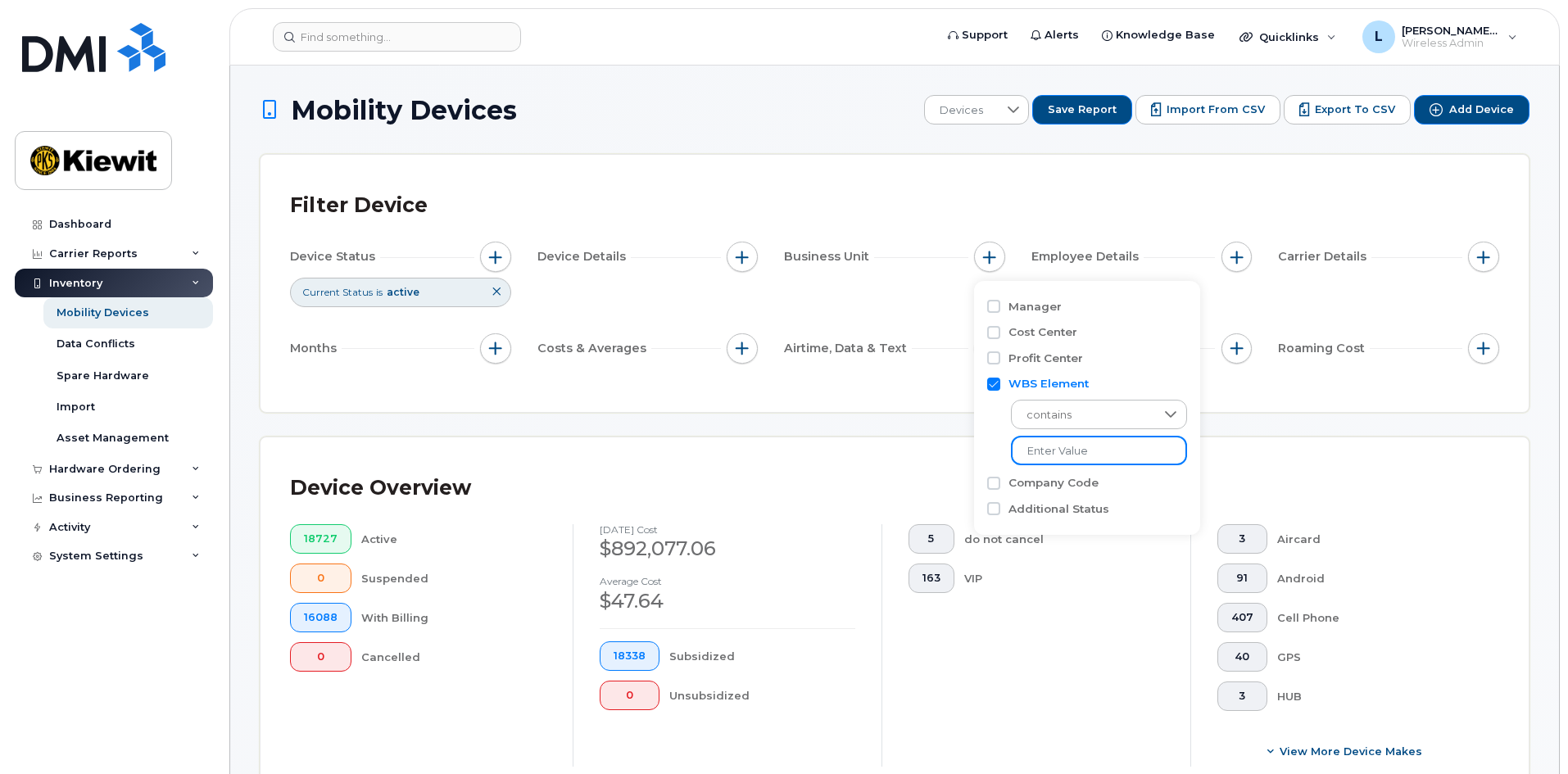
click at [1093, 461] on input "text" at bounding box center [1099, 450] width 176 height 29
type input "106030"
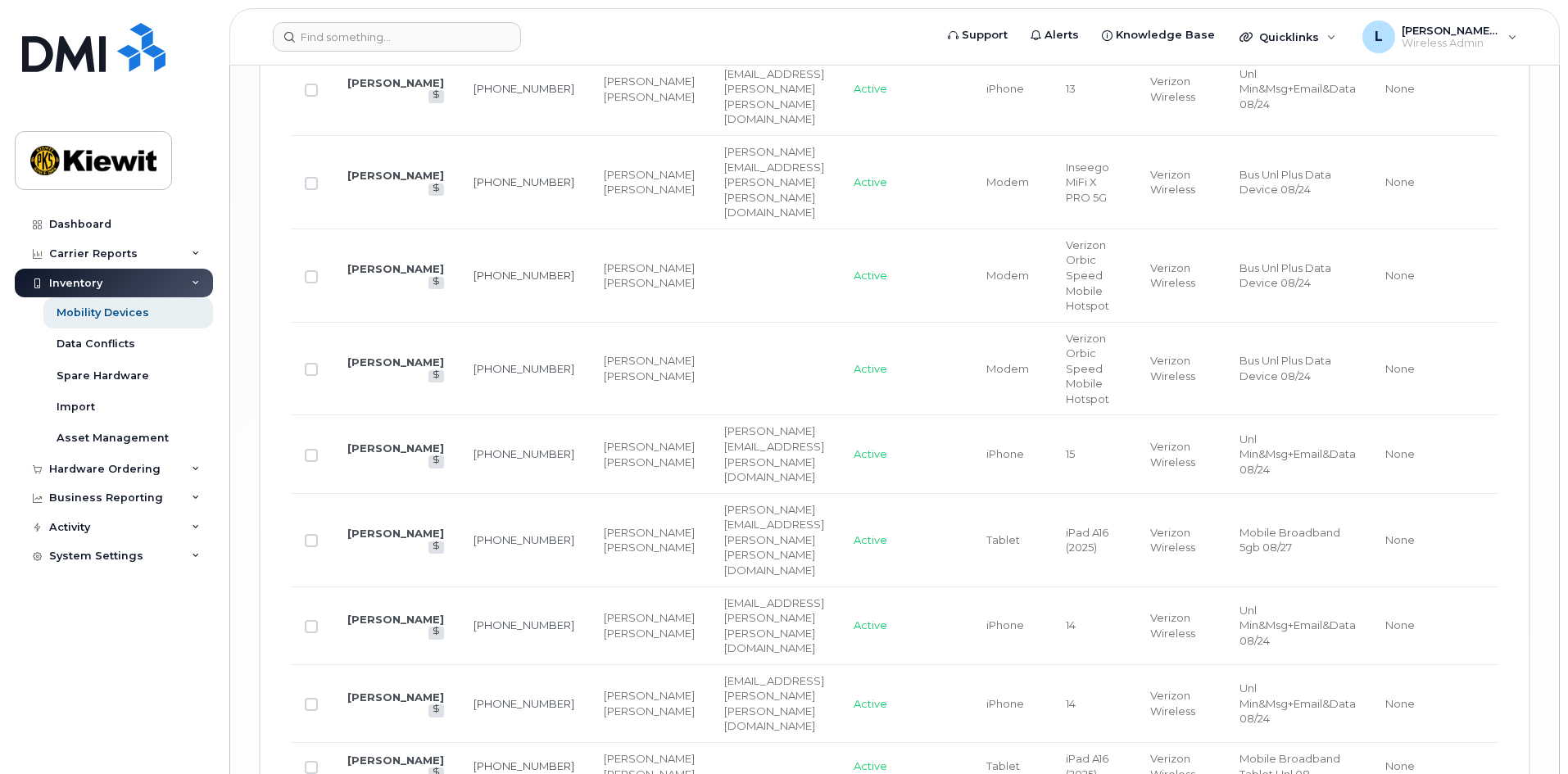
scroll to position [4178, 0]
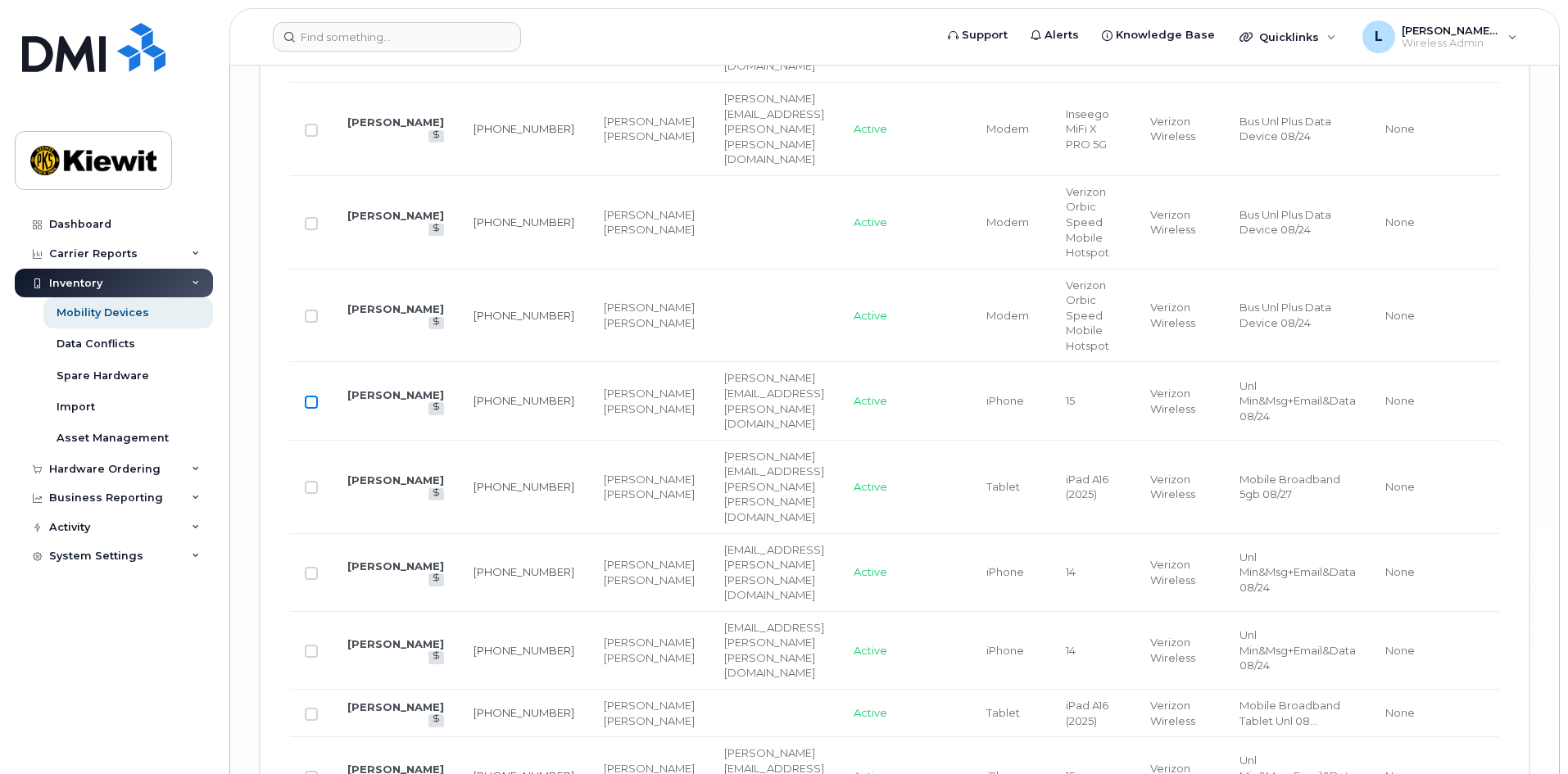
click at [310, 395] on input "Row Unselected" at bounding box center [311, 402] width 13 height 13
checkbox input "true"
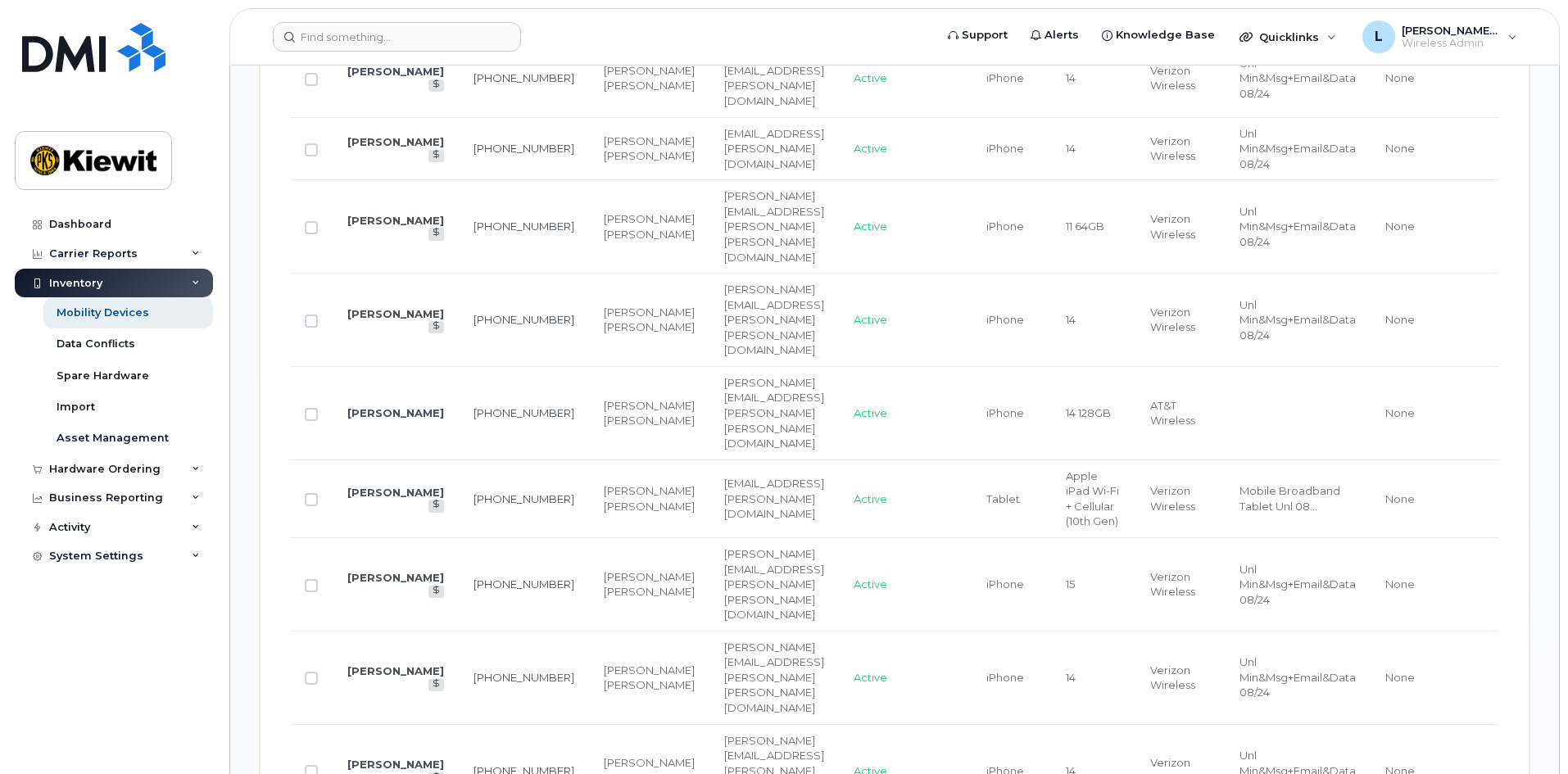
scroll to position [1704, 0]
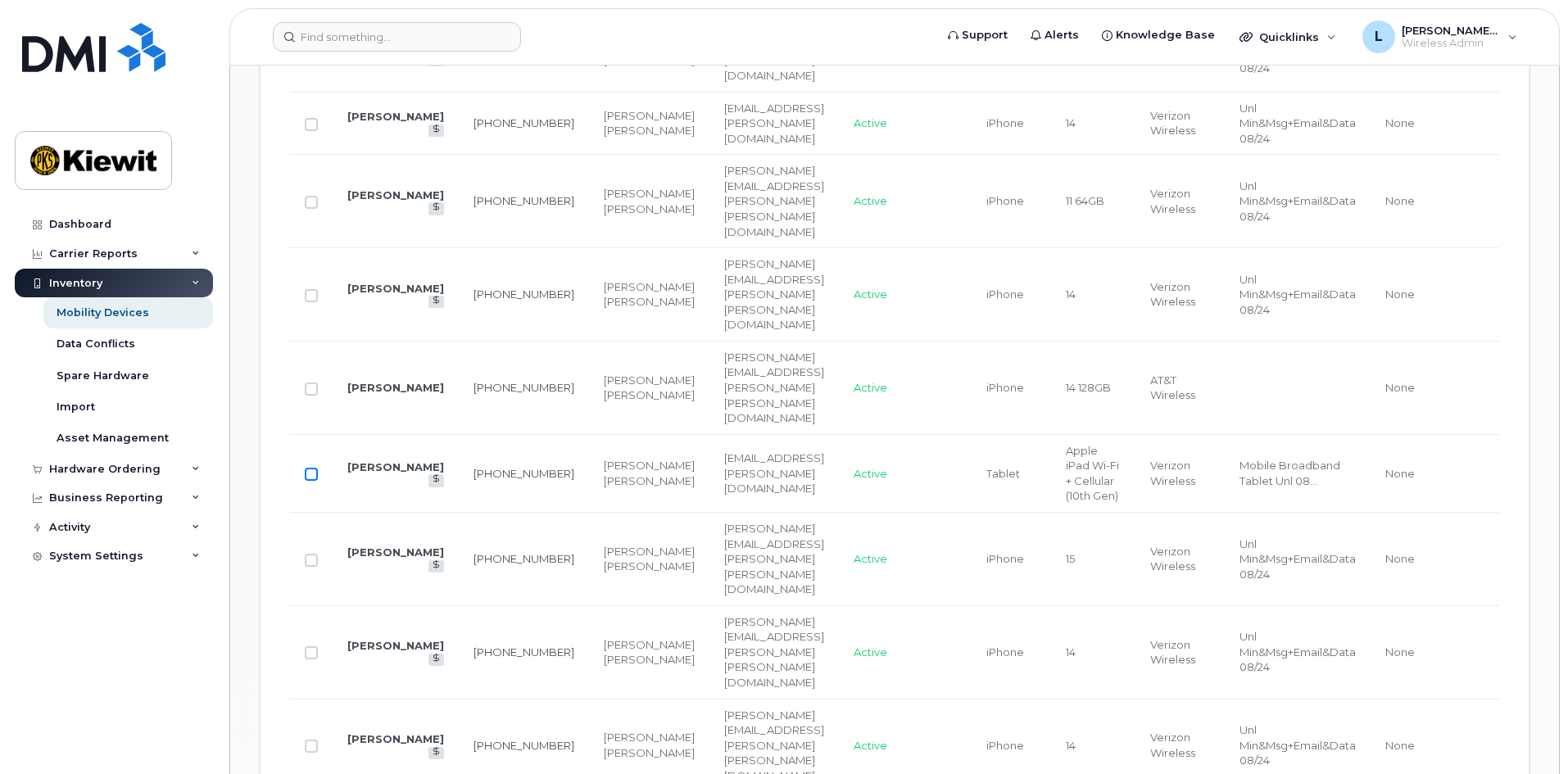
click at [308, 468] on input "Row Unselected" at bounding box center [311, 474] width 13 height 13
checkbox input "true"
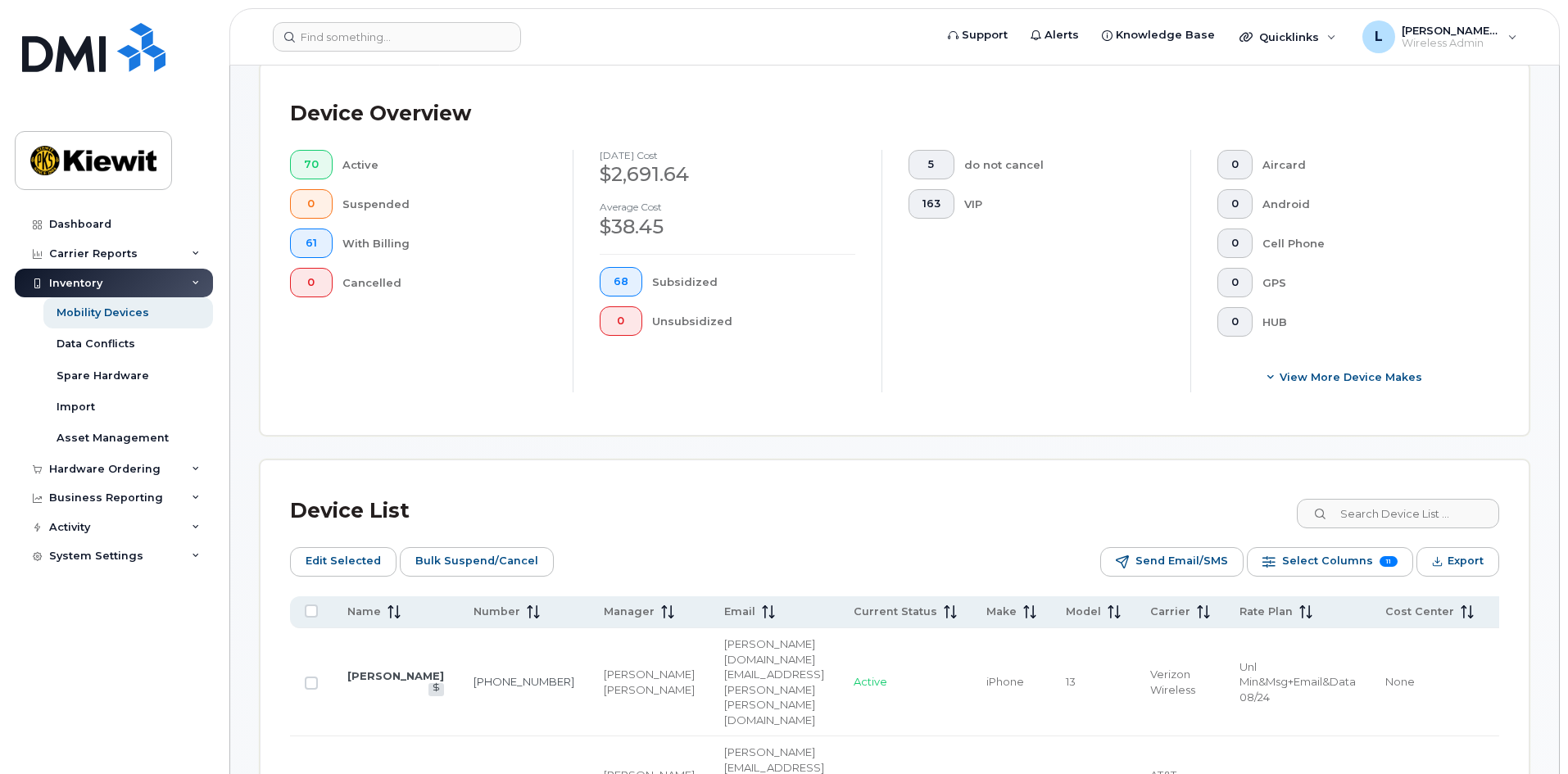
scroll to position [394, 0]
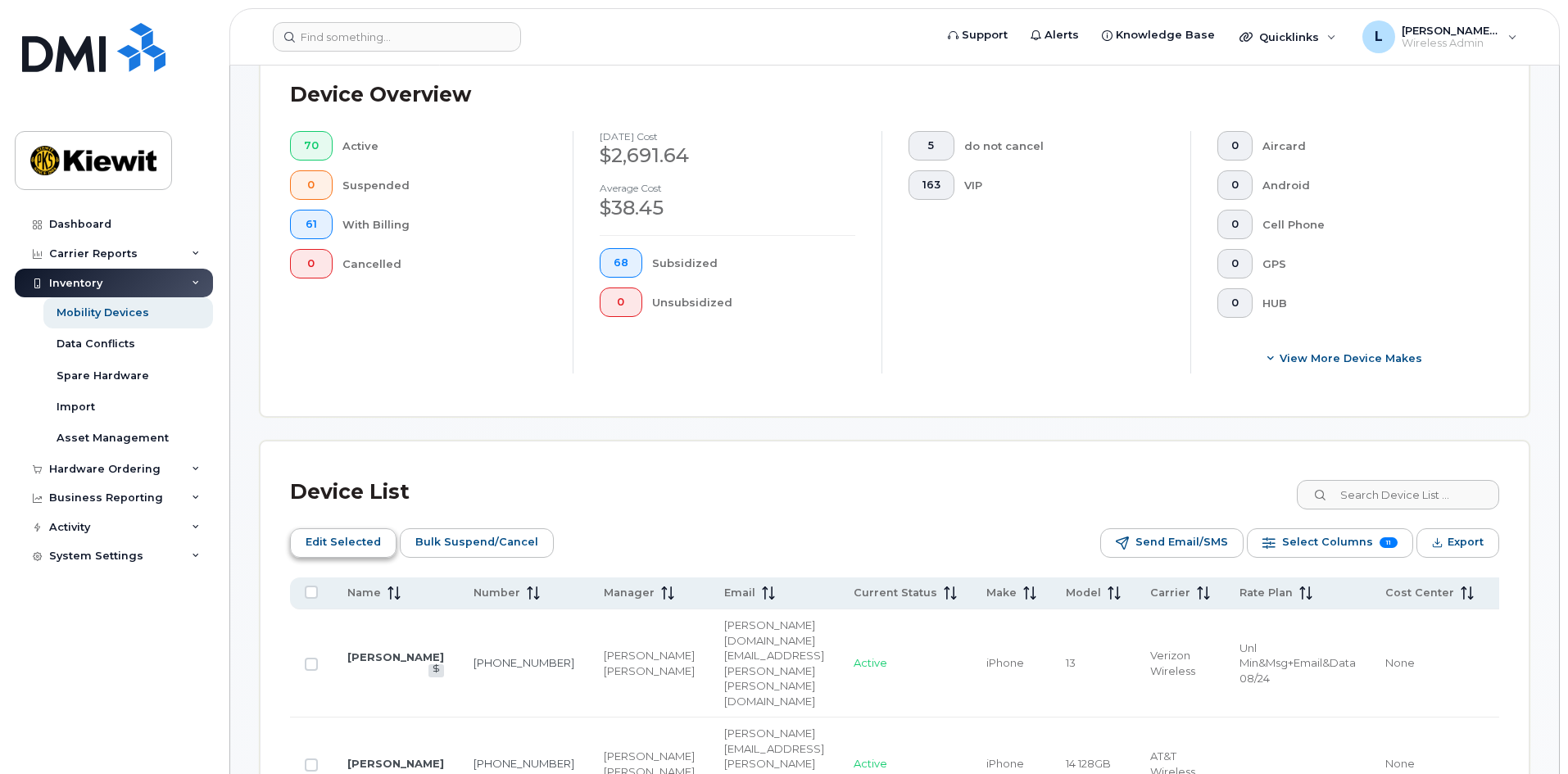
click at [348, 545] on span "Edit Selected" at bounding box center [343, 543] width 75 height 24
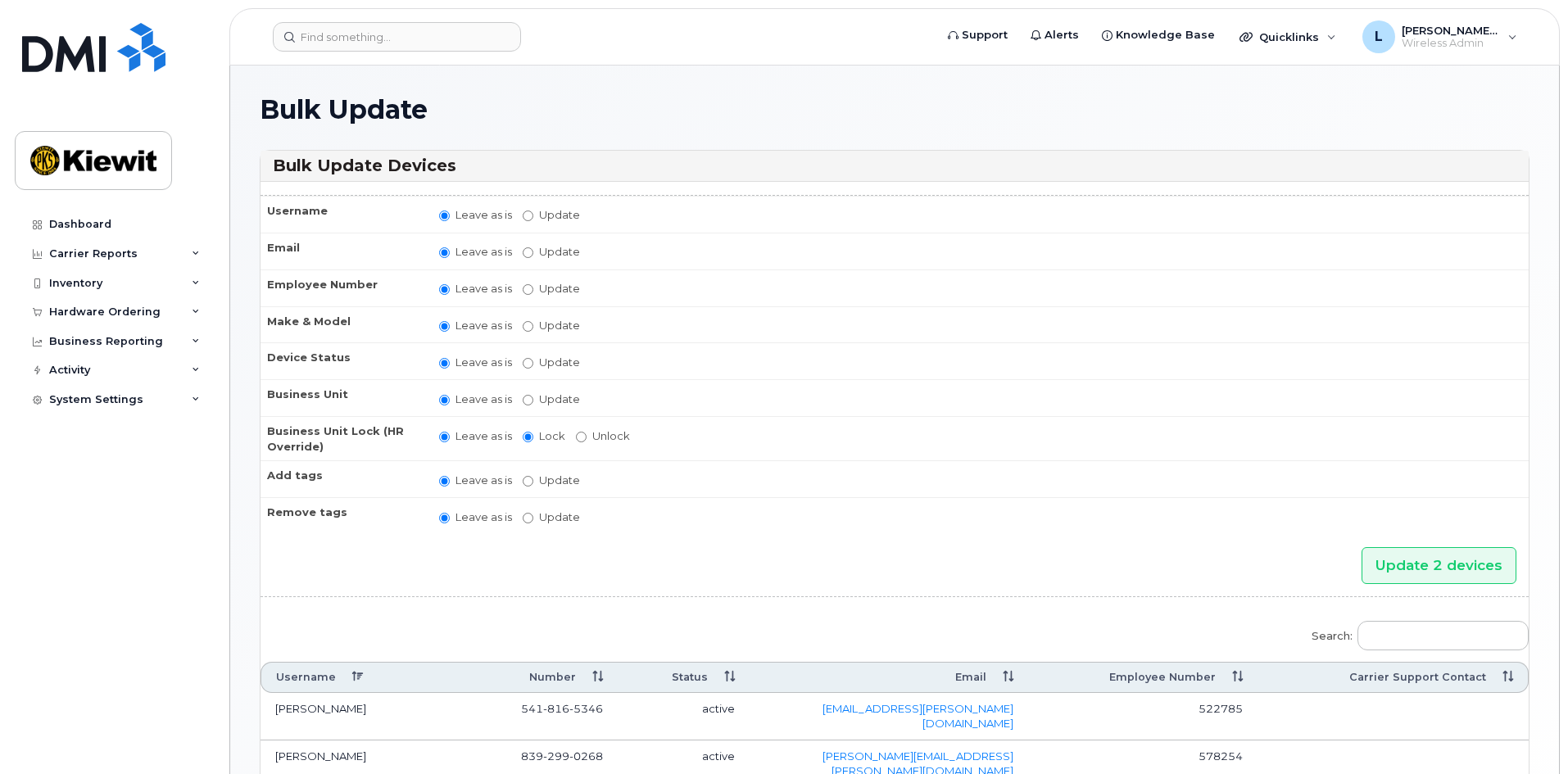
click at [676, 707] on td "active" at bounding box center [683, 717] width 132 height 48
click at [310, 707] on td "[PERSON_NAME]" at bounding box center [357, 717] width 194 height 48
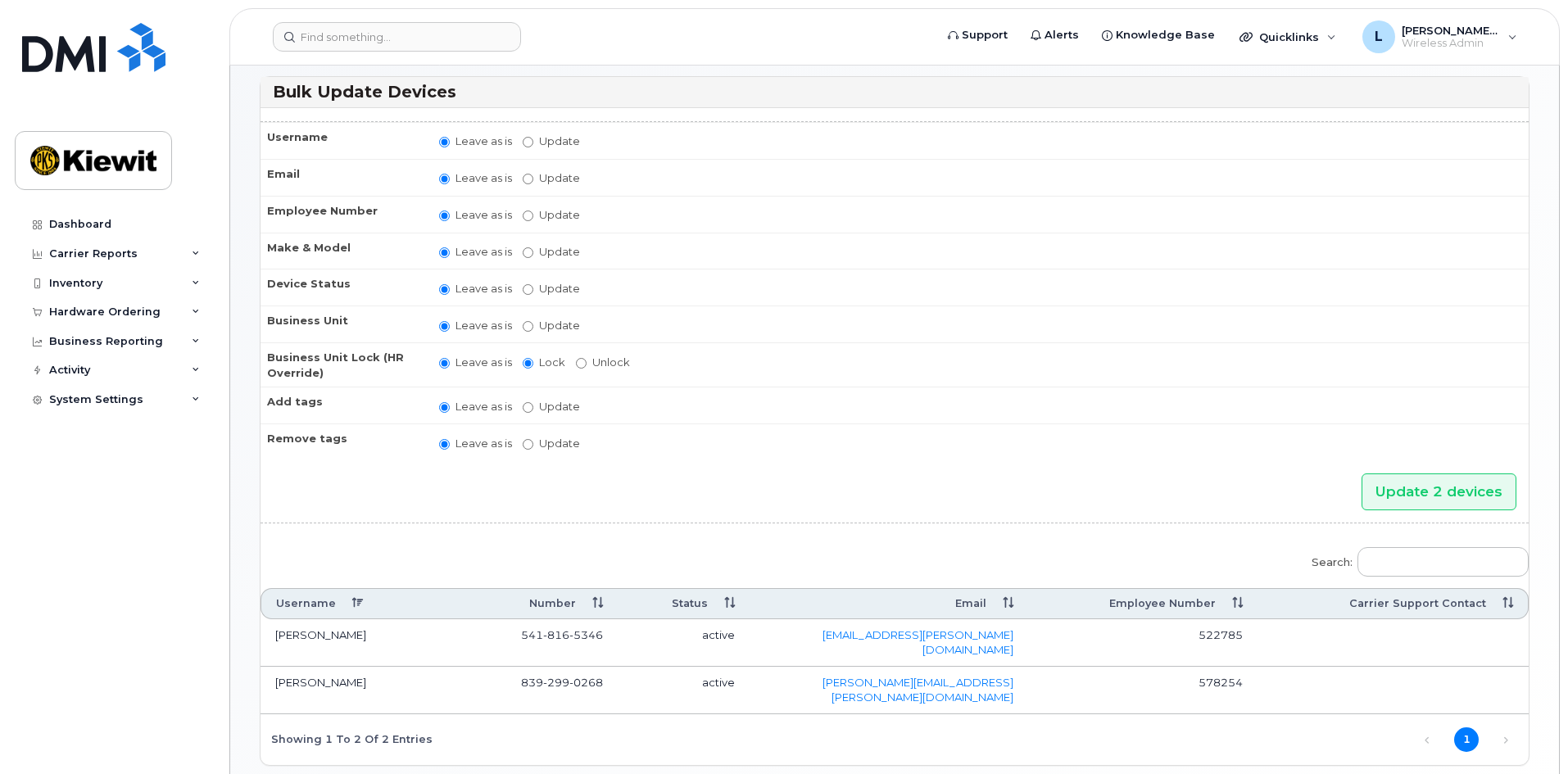
scroll to position [49, 0]
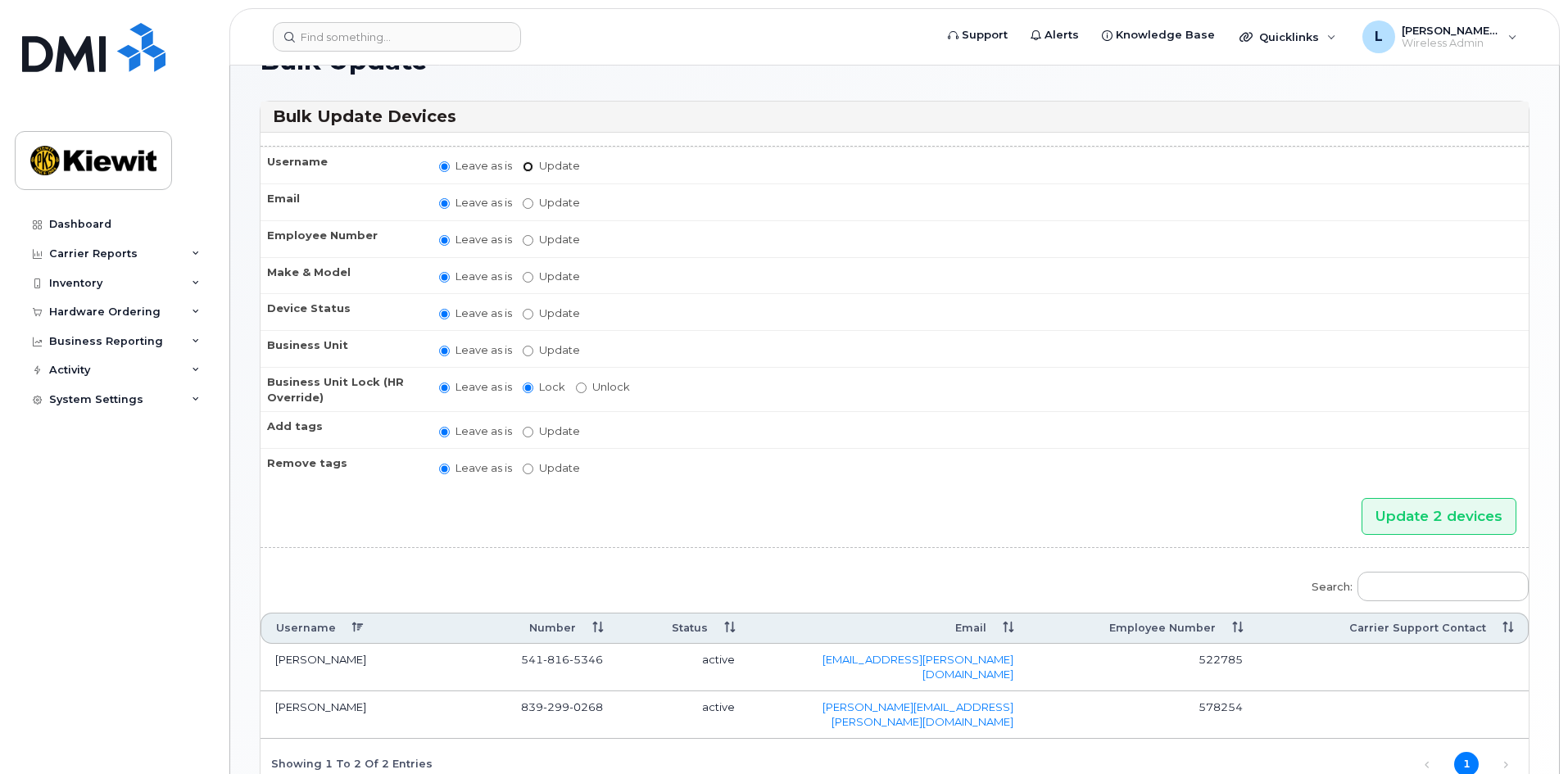
click at [531, 164] on input "Update" at bounding box center [528, 166] width 10 height 10
radio input "true"
radio input "false"
